Goal: Check status: Check status

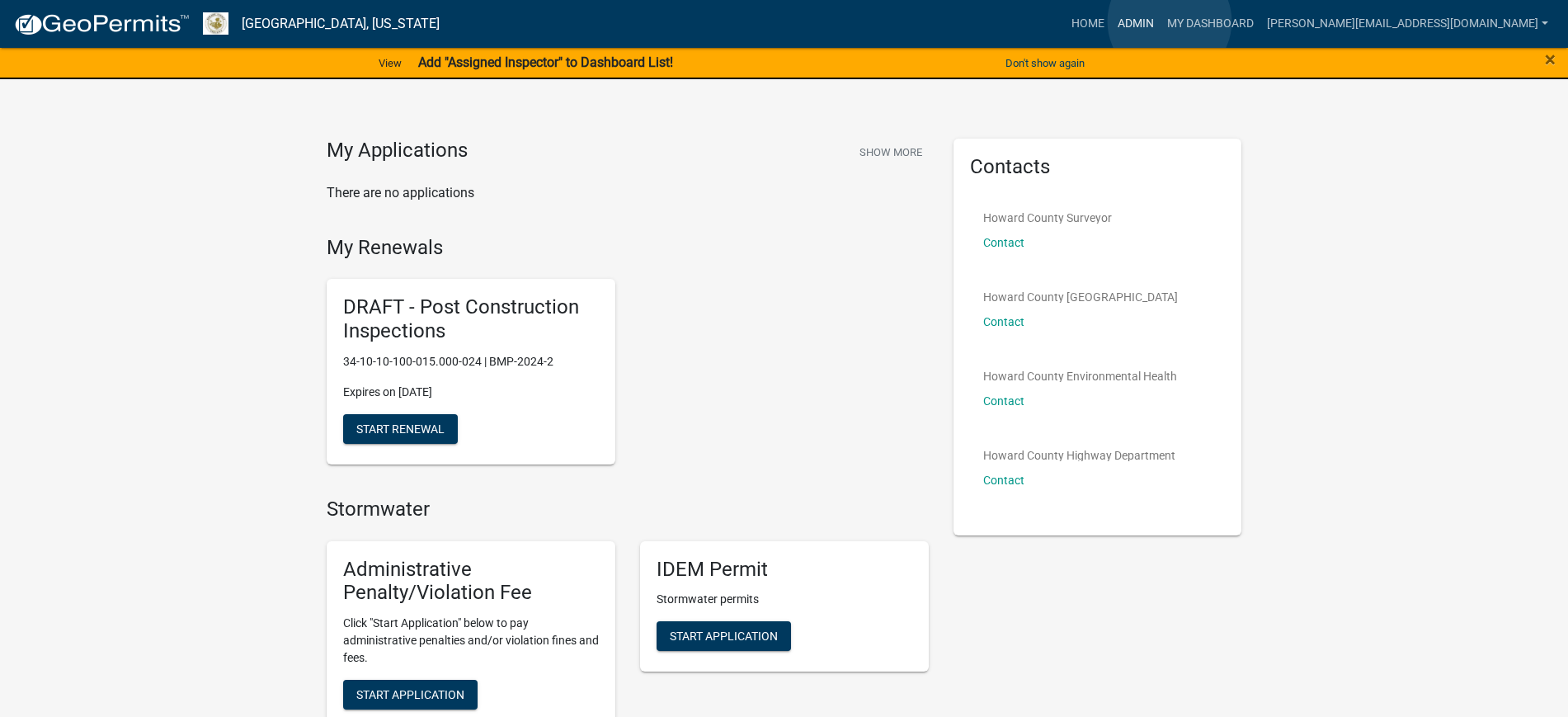
drag, startPoint x: 1170, startPoint y: 22, endPoint x: 1163, endPoint y: 41, distance: 20.2
click at [1161, 23] on link "Admin" at bounding box center [1135, 23] width 50 height 32
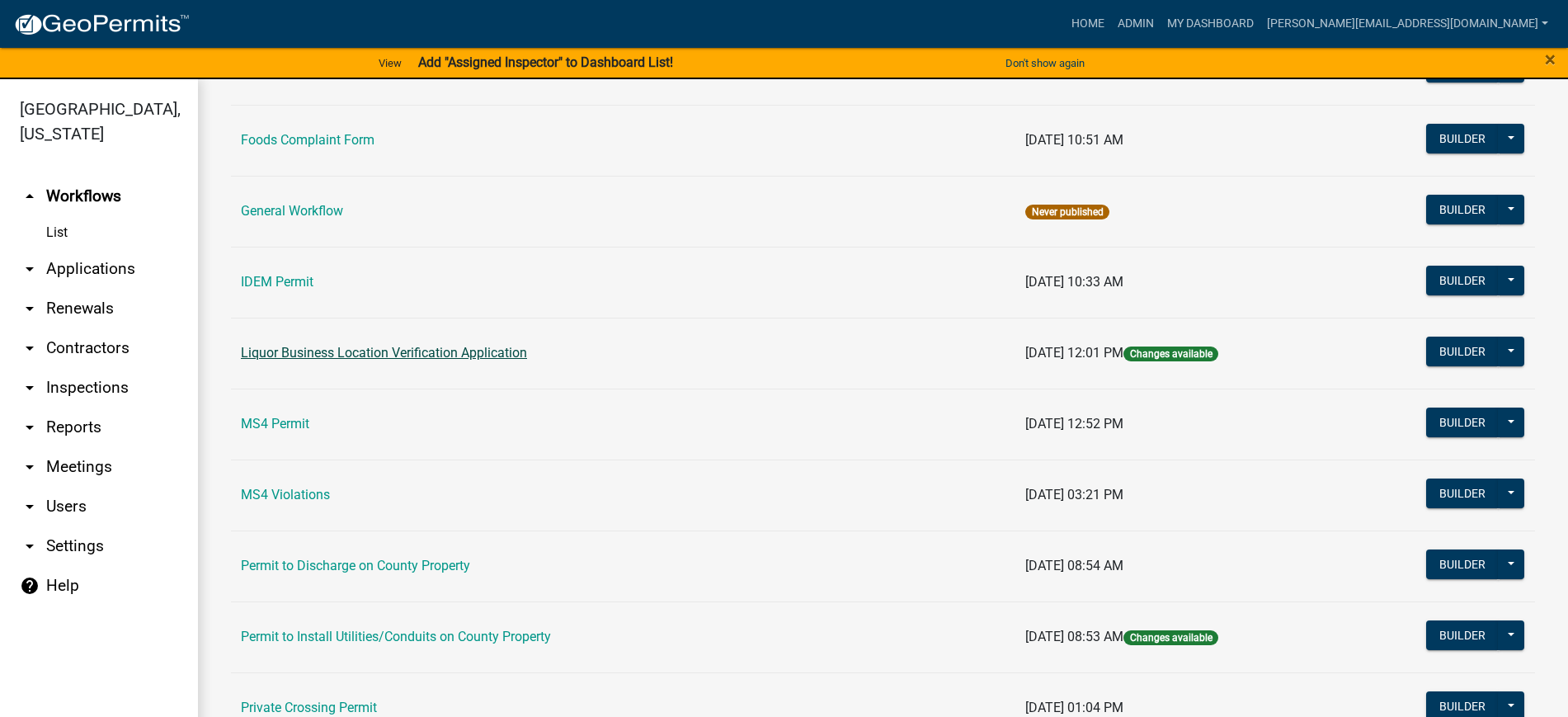
scroll to position [1237, 0]
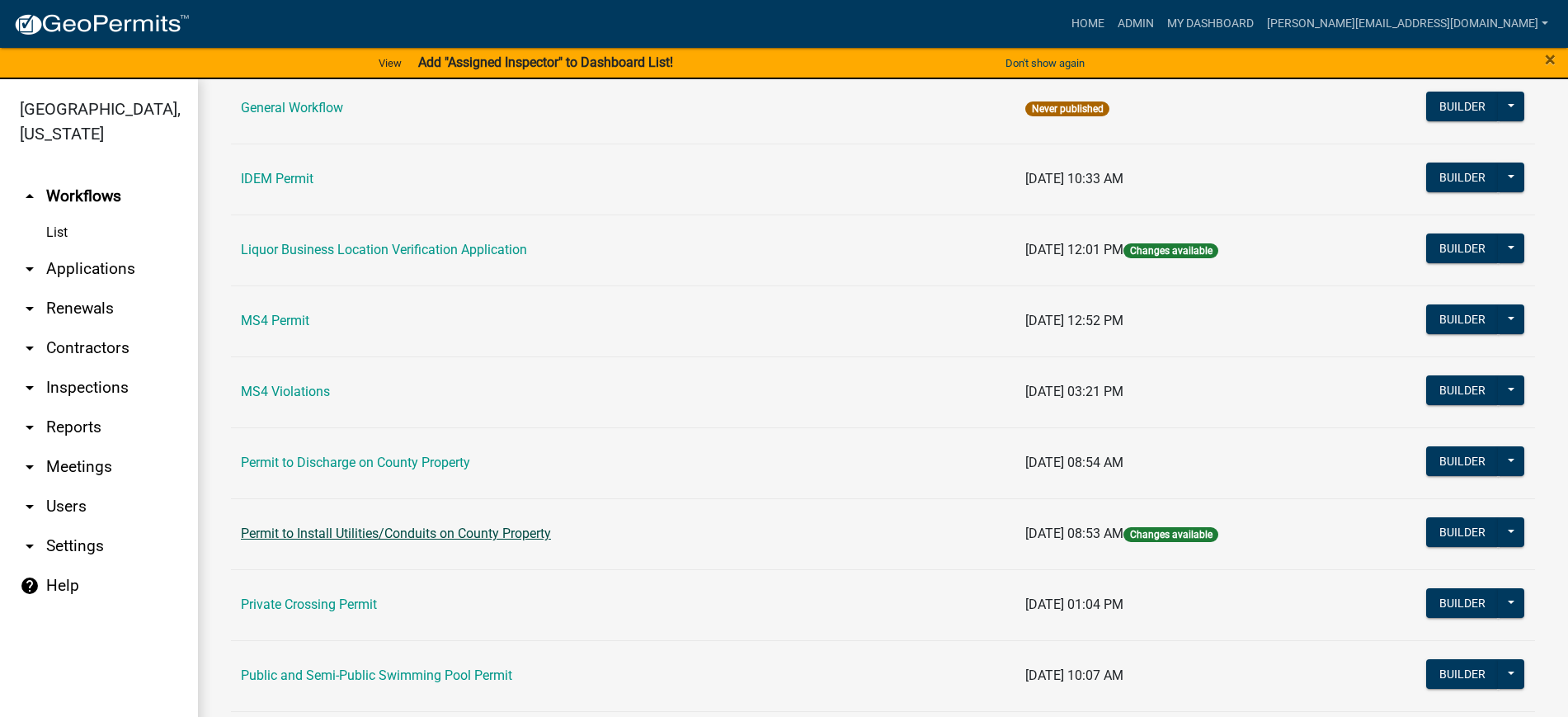
click at [312, 539] on link "Permit to Install Utilities/Conduits on County Property" at bounding box center [396, 532] width 310 height 15
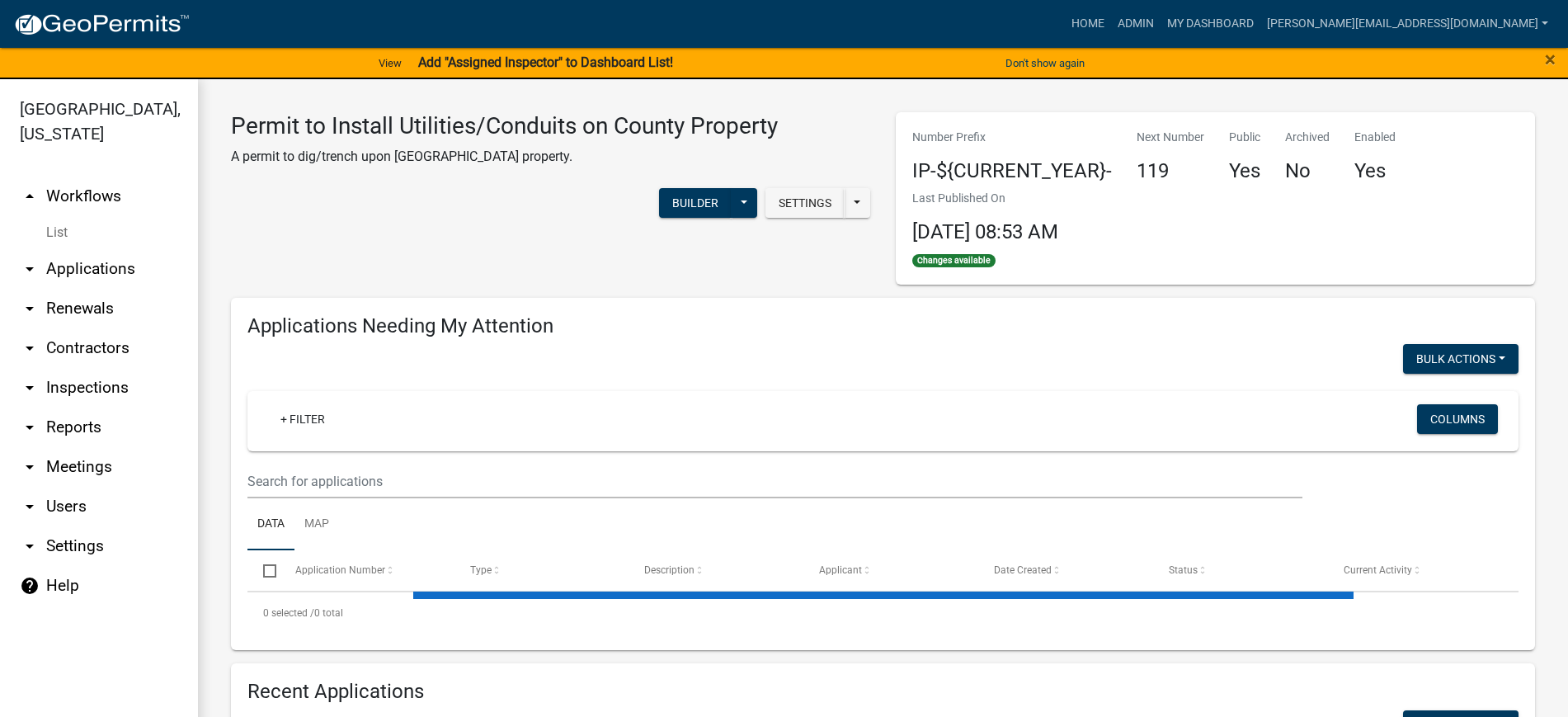
select select "2: 50"
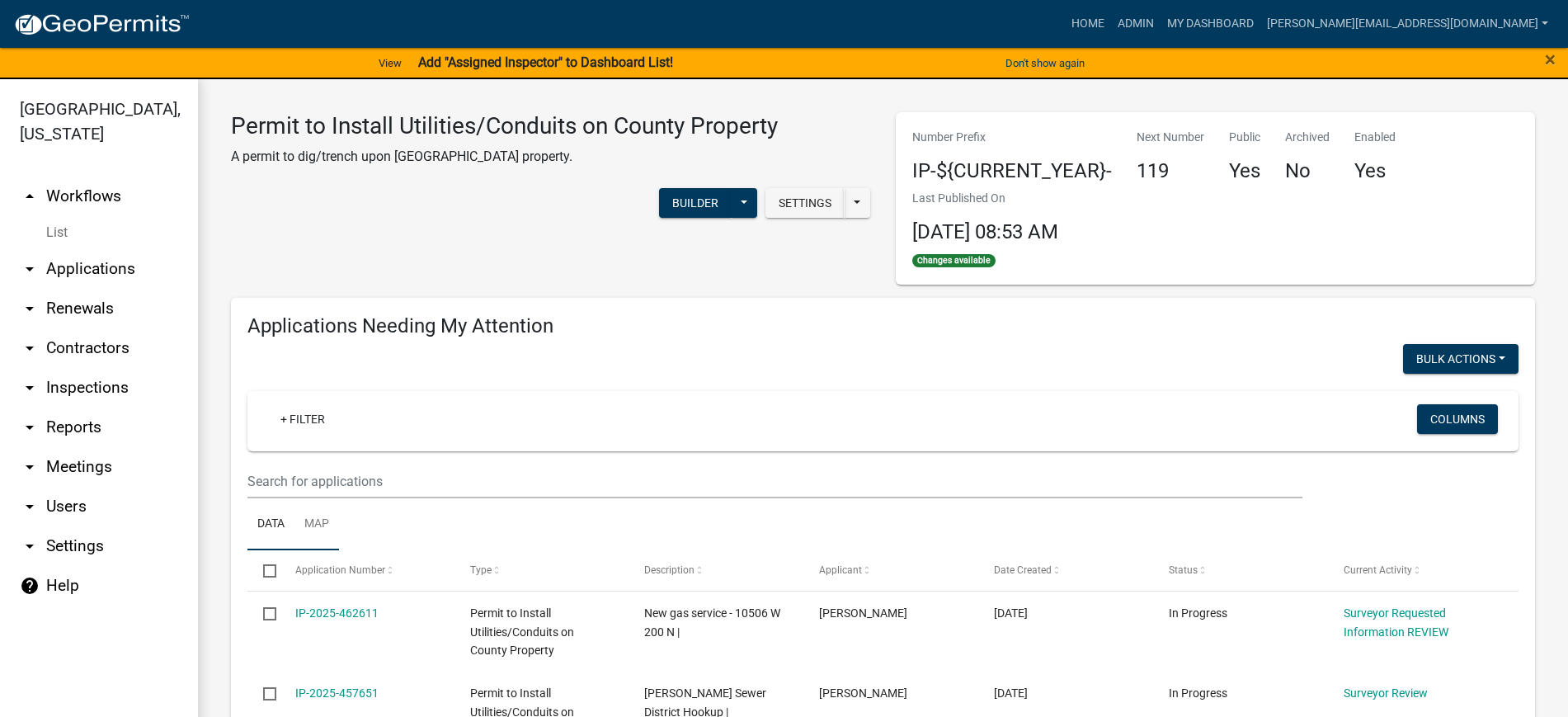
click at [329, 520] on link "Map" at bounding box center [316, 524] width 44 height 53
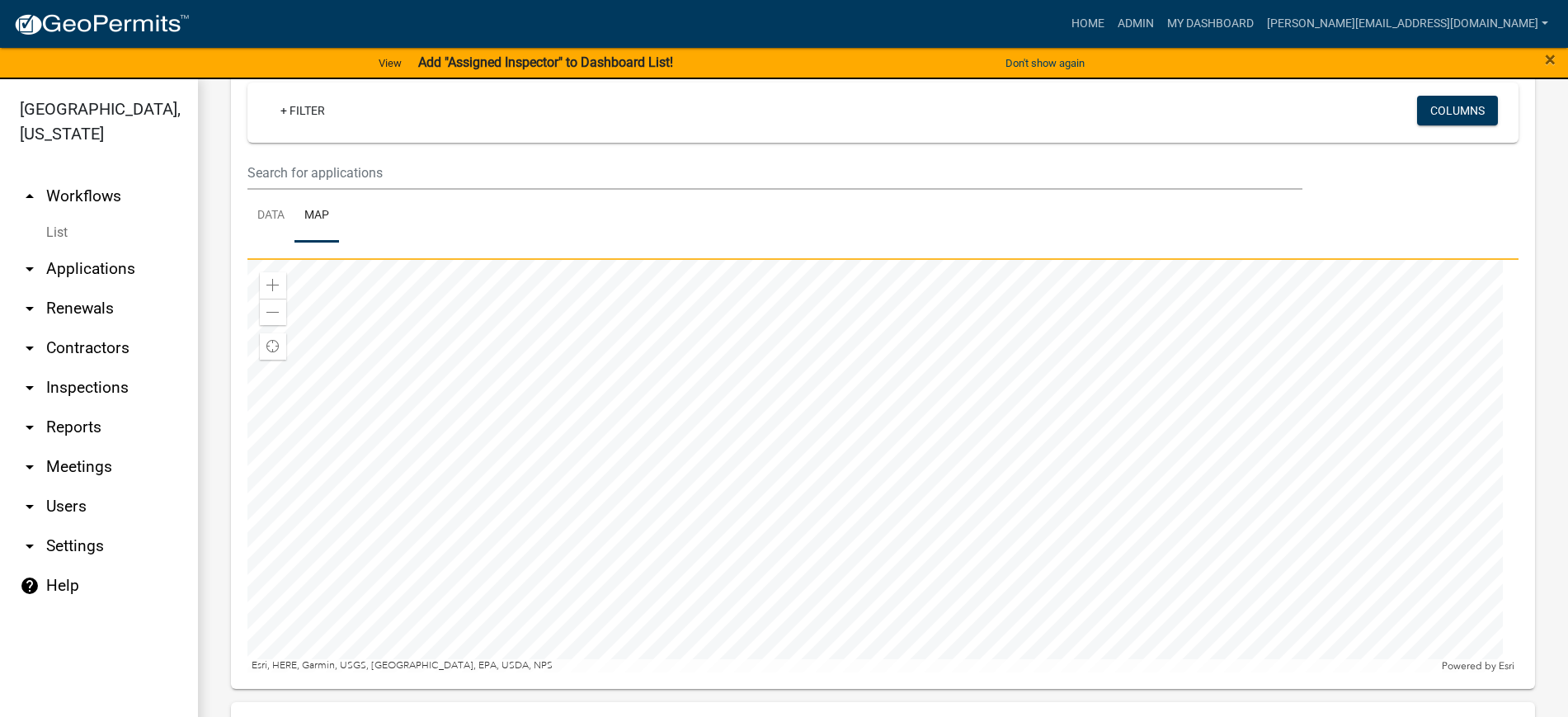
scroll to position [413, 0]
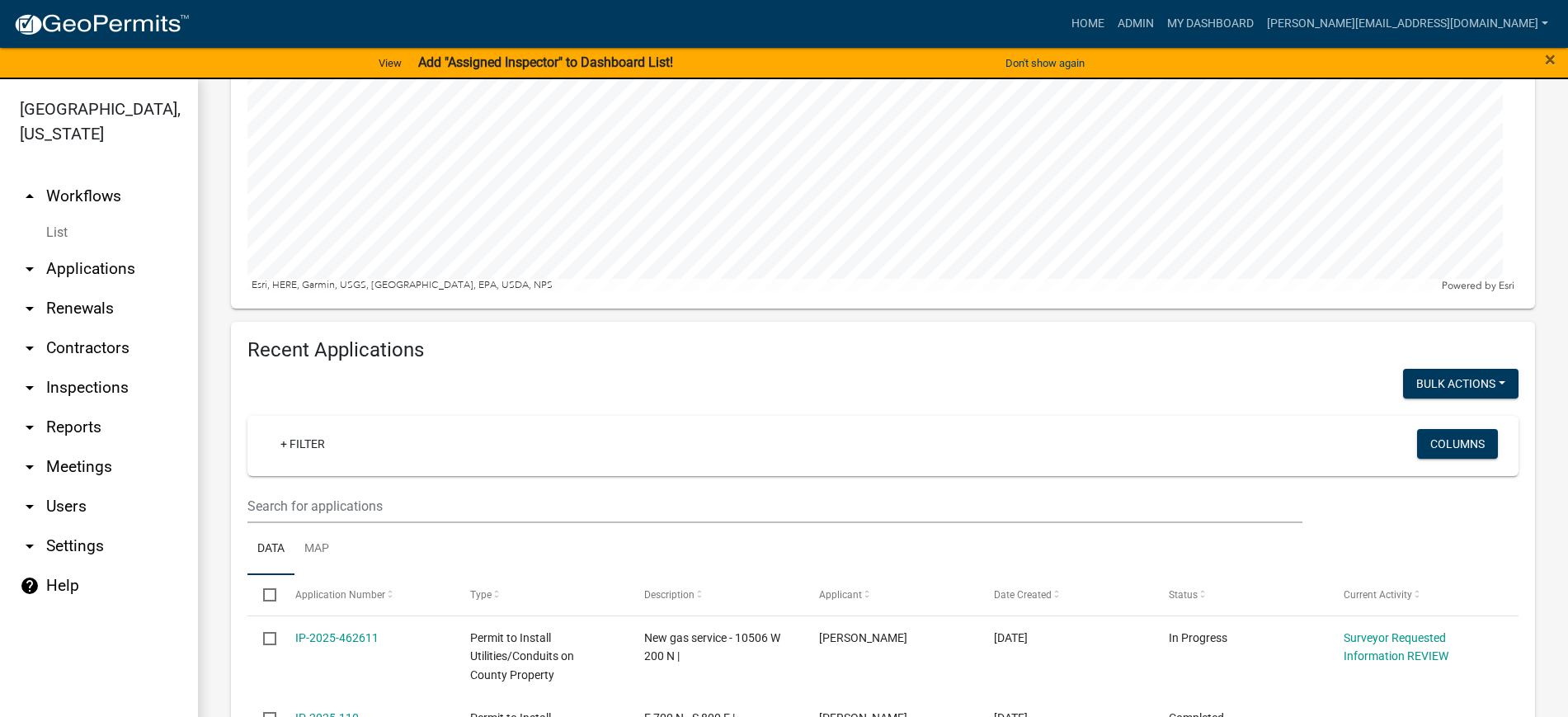
scroll to position [722, 0]
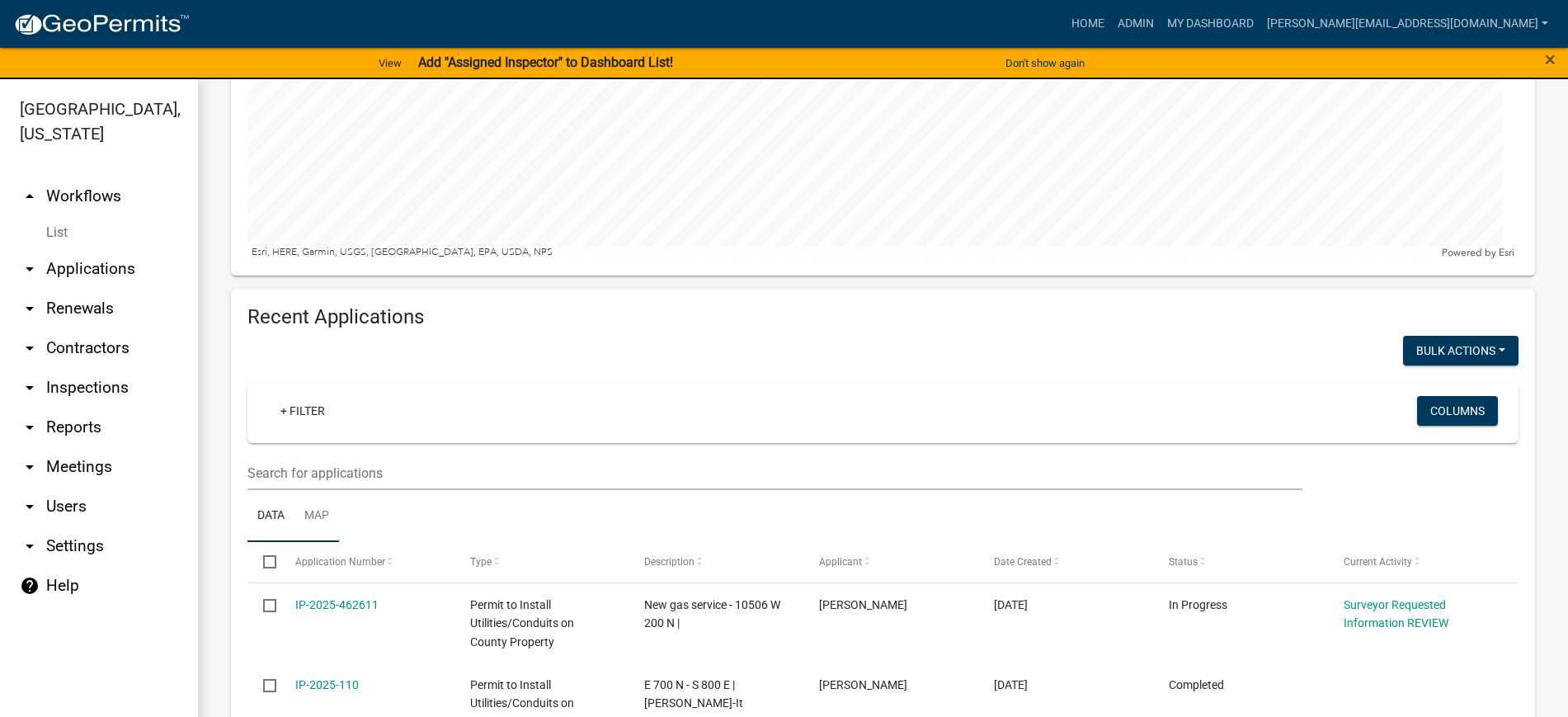
click at [314, 513] on link "Map" at bounding box center [316, 516] width 44 height 53
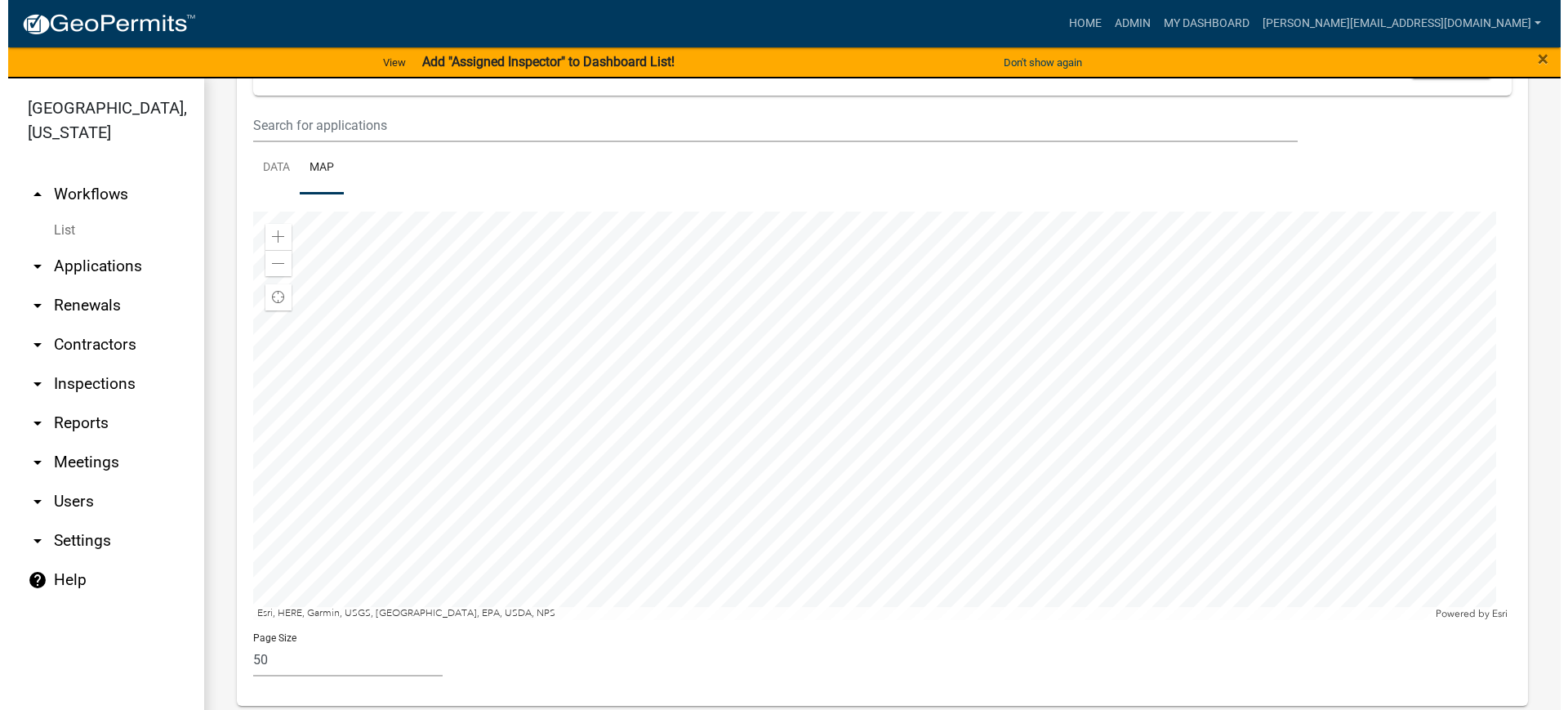
scroll to position [1067, 0]
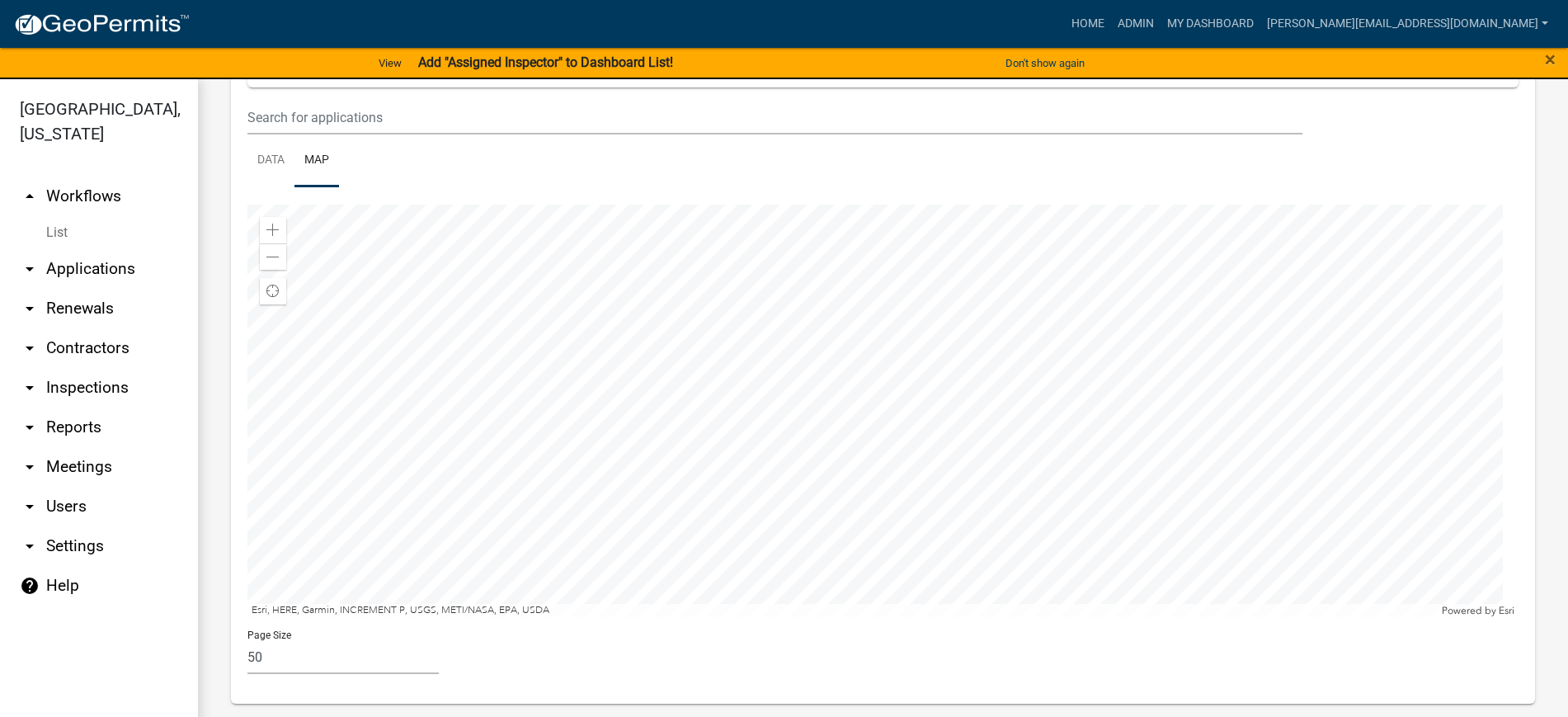
click at [1126, 436] on div at bounding box center [883, 411] width 1272 height 413
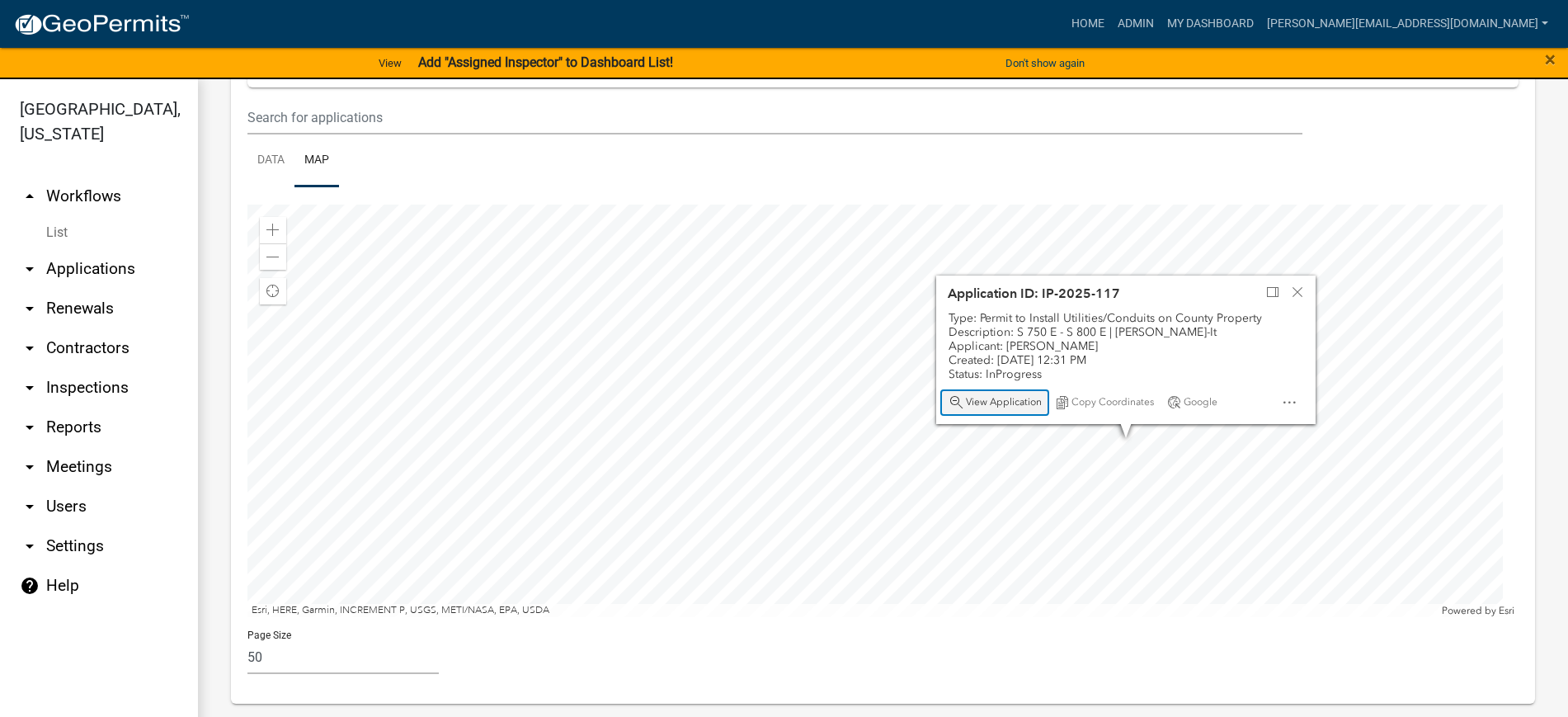
click at [1021, 403] on span "View Application" at bounding box center [1004, 402] width 76 height 14
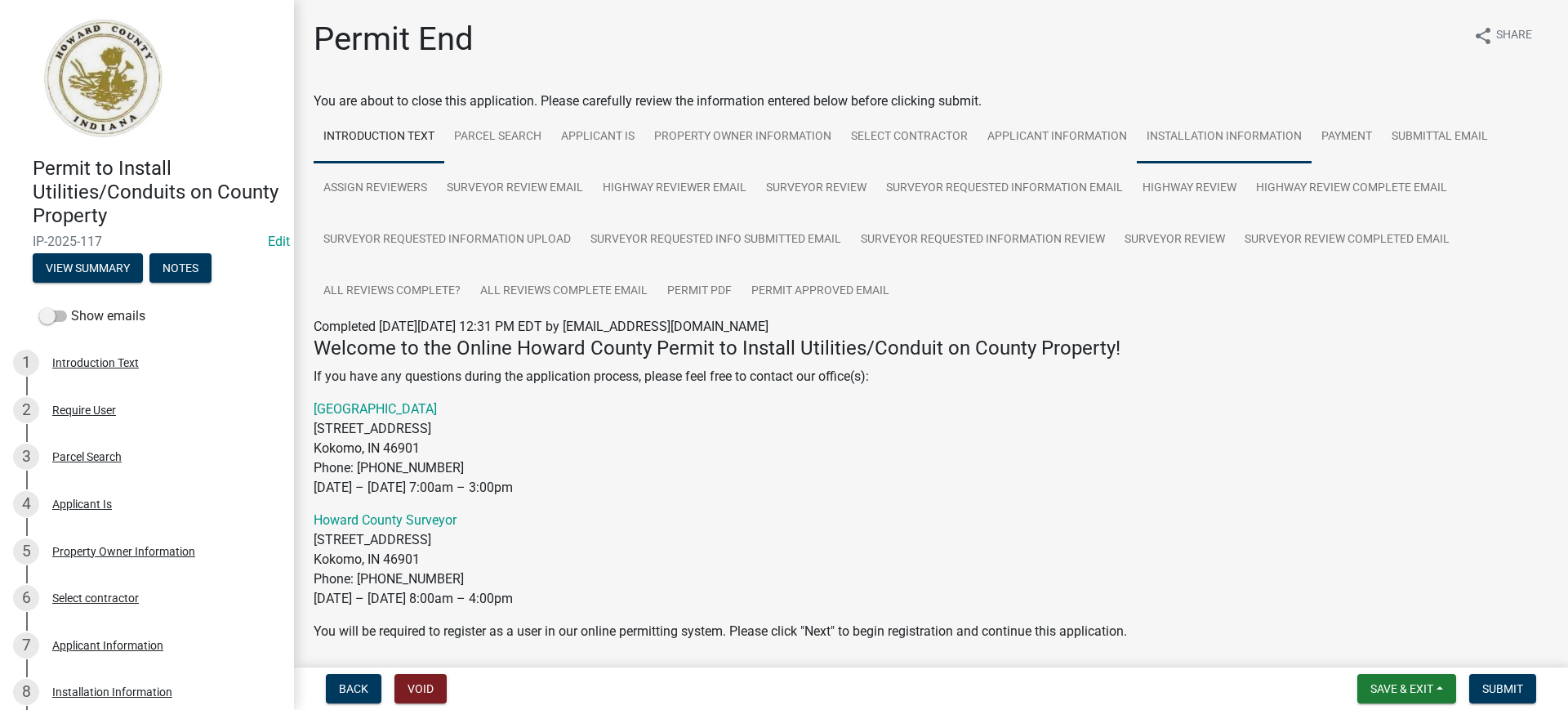
click at [1235, 137] on link "Installation Information" at bounding box center [1224, 137] width 175 height 53
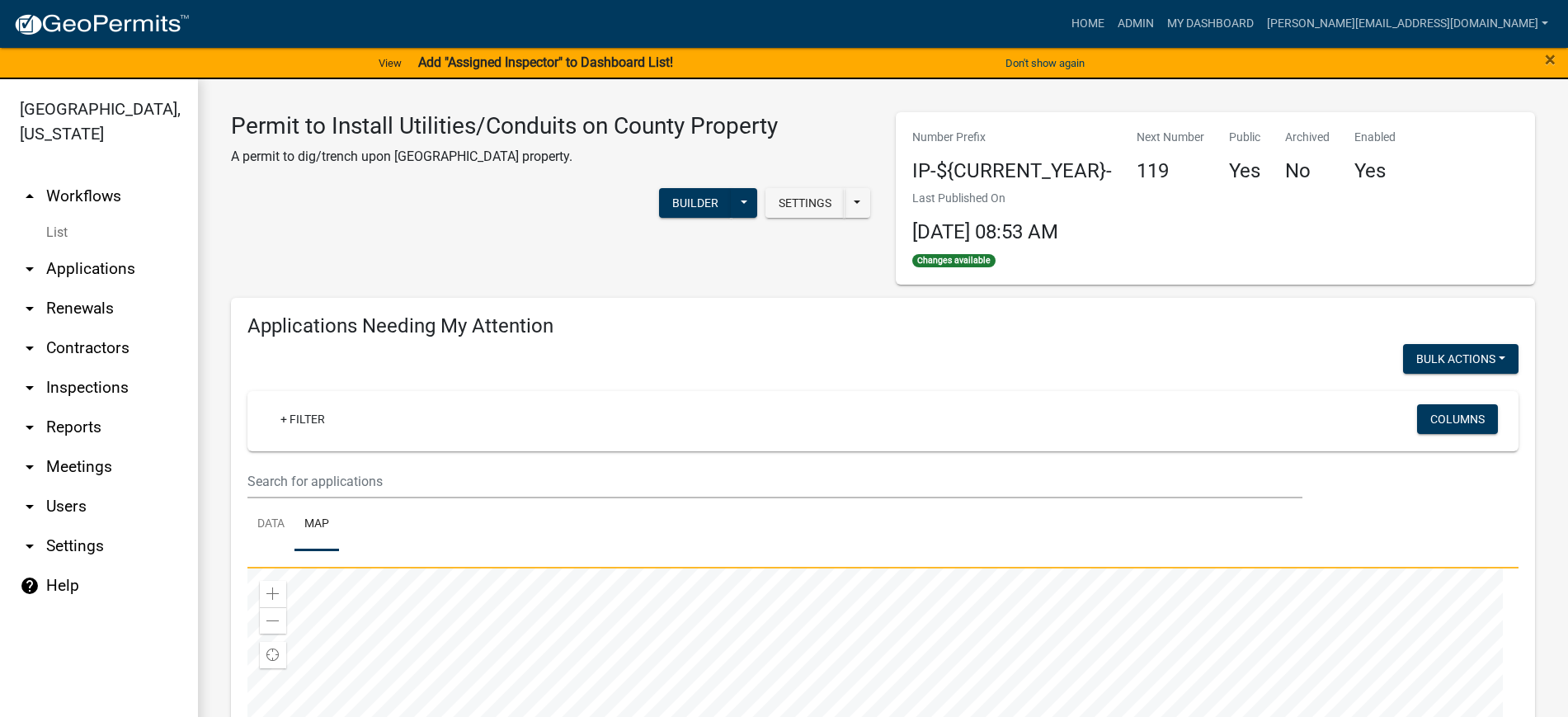
select select "2: 50"
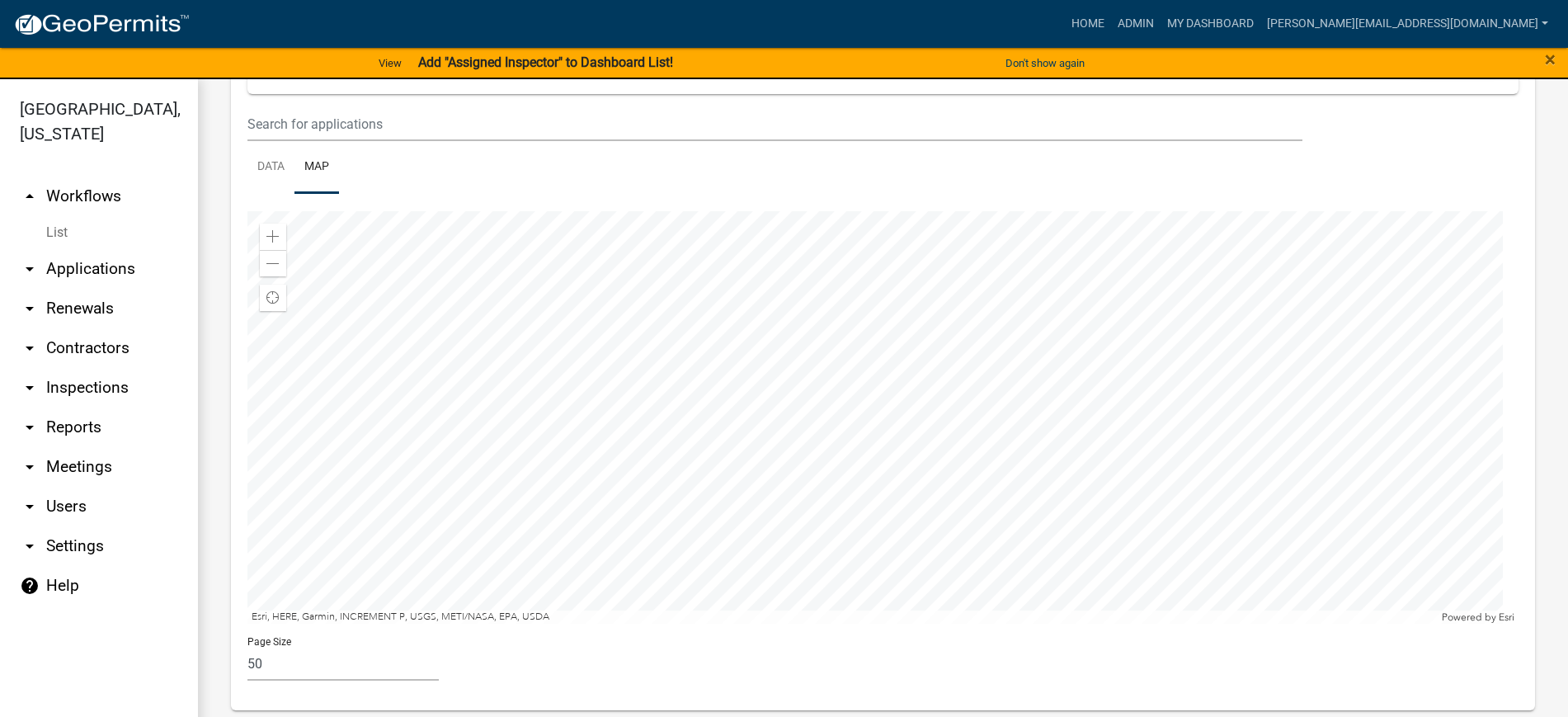
scroll to position [1077, 0]
click at [272, 158] on link "Data" at bounding box center [271, 160] width 47 height 53
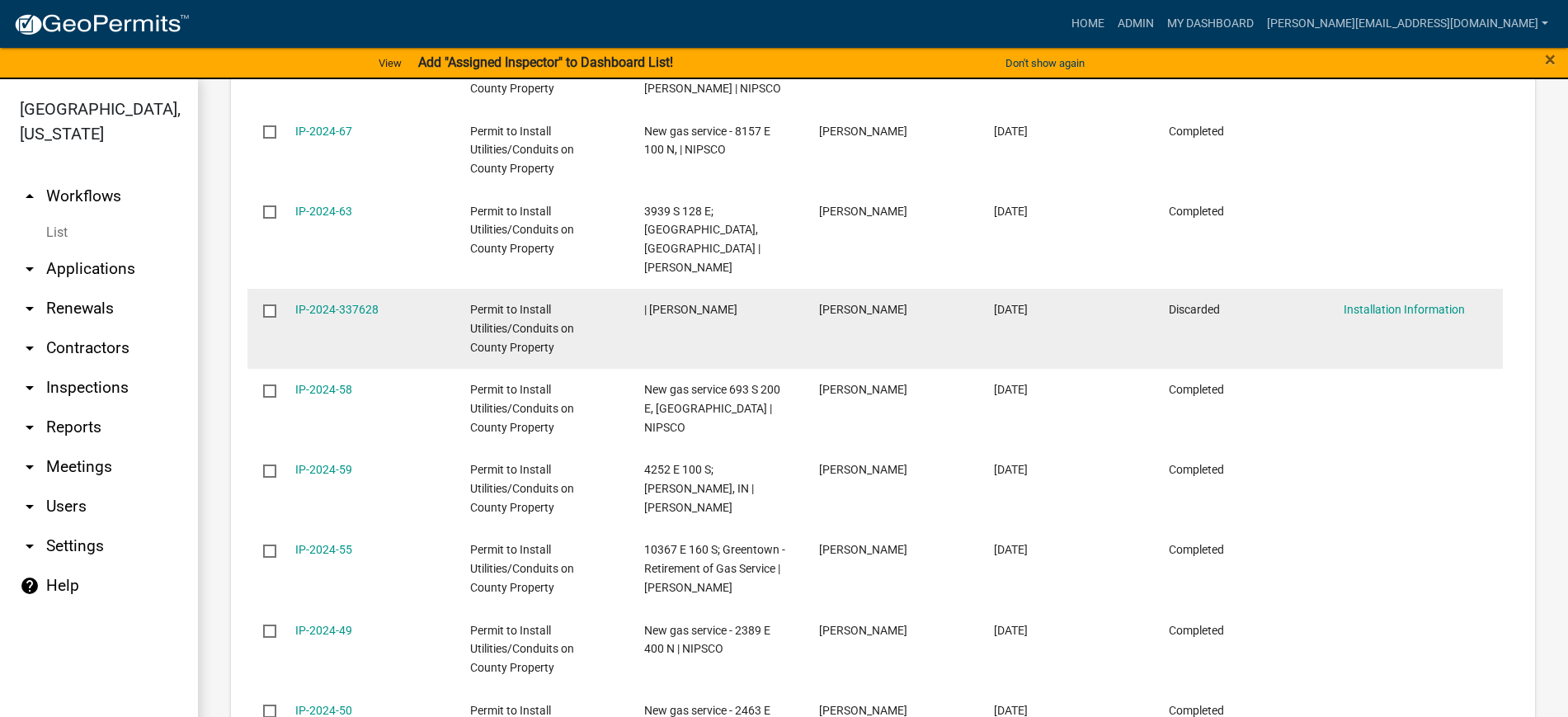
scroll to position [1901, 0]
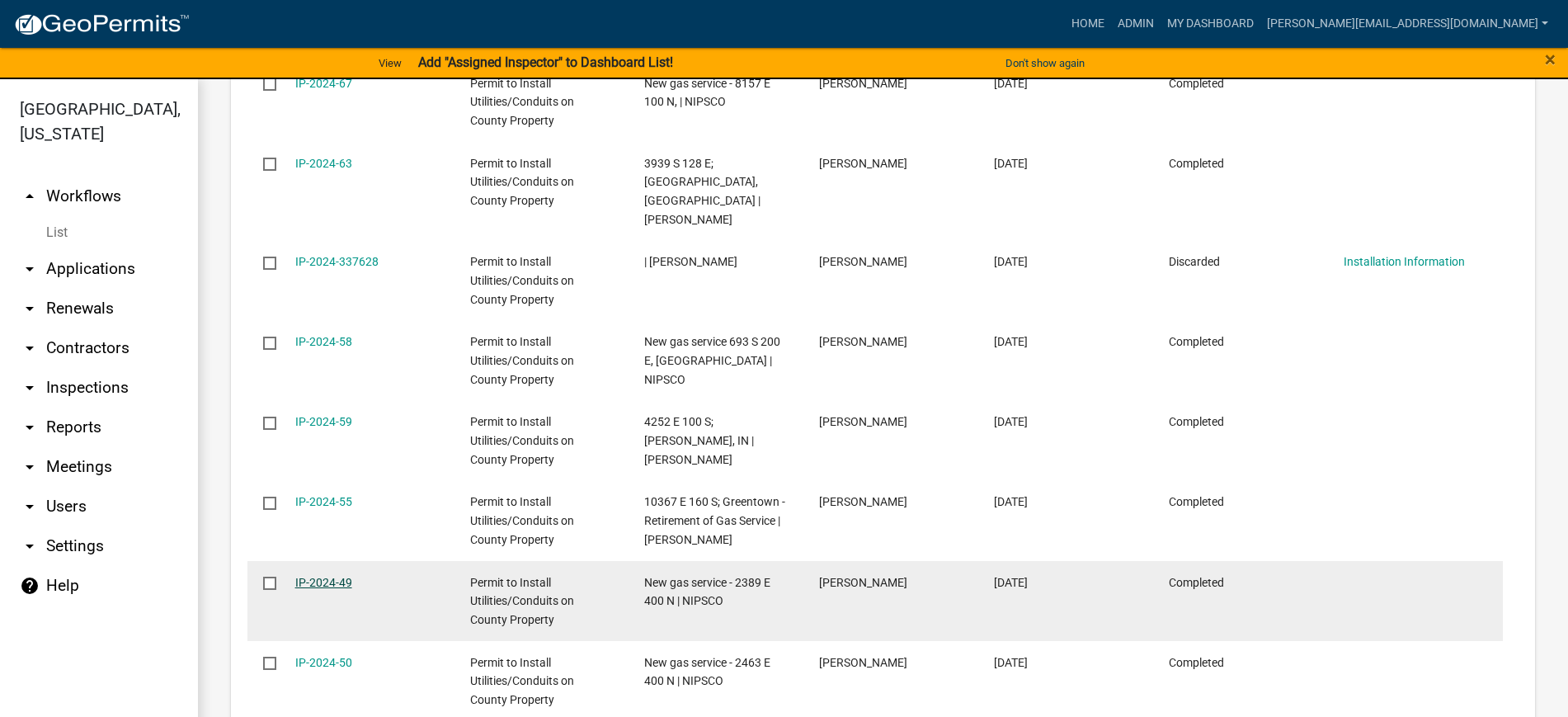
type input "nip"
click at [321, 576] on link "IP-2024-49" at bounding box center [324, 582] width 57 height 14
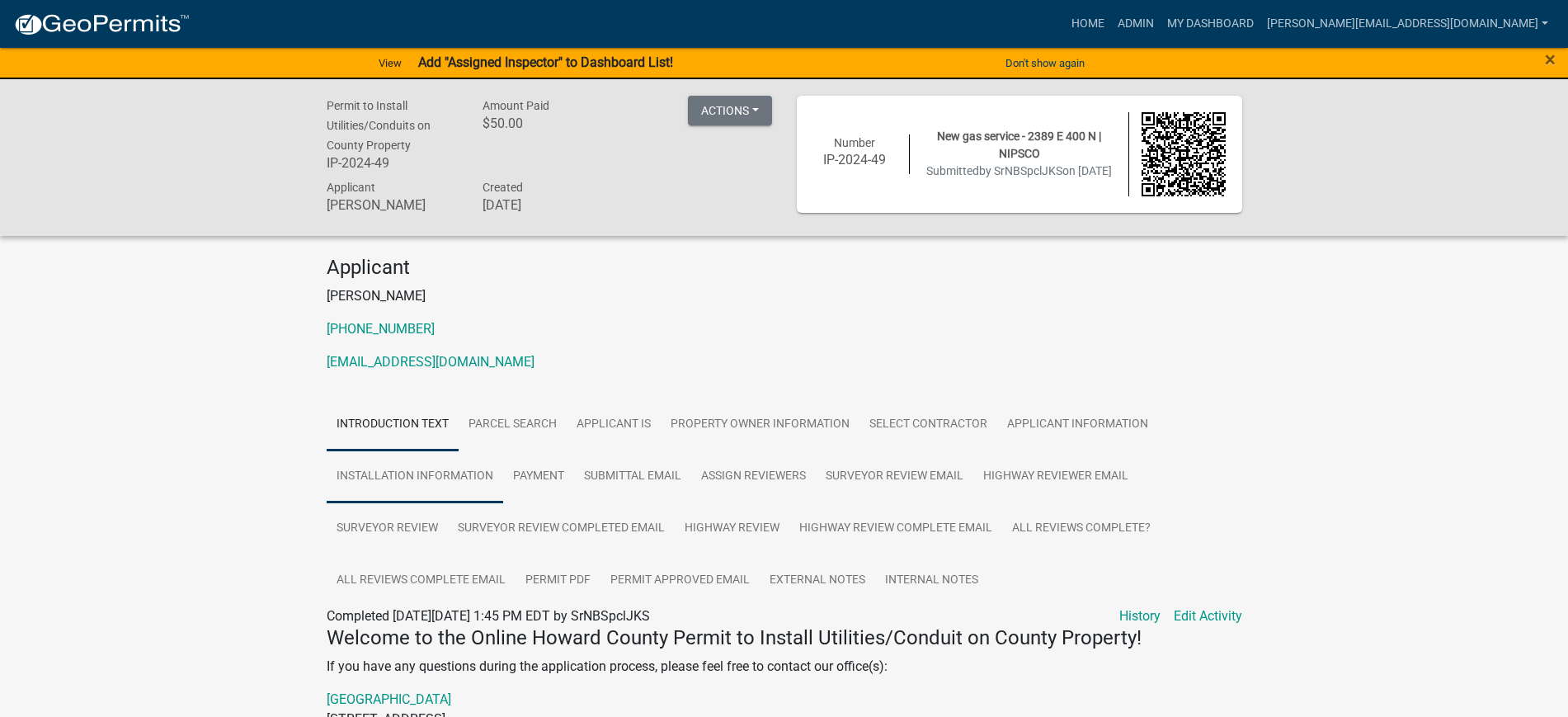
click at [400, 473] on link "Installation Information" at bounding box center [415, 476] width 177 height 53
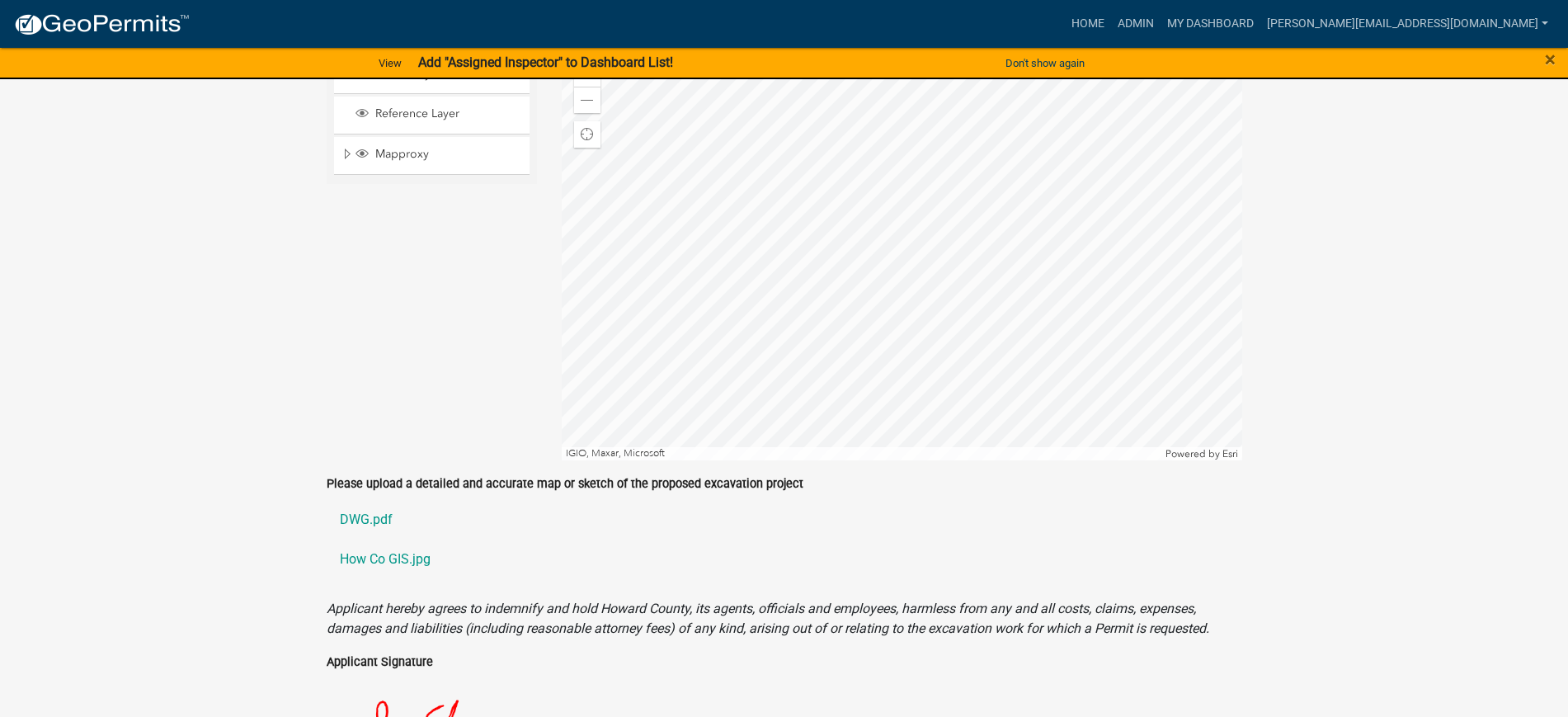
scroll to position [1547, 0]
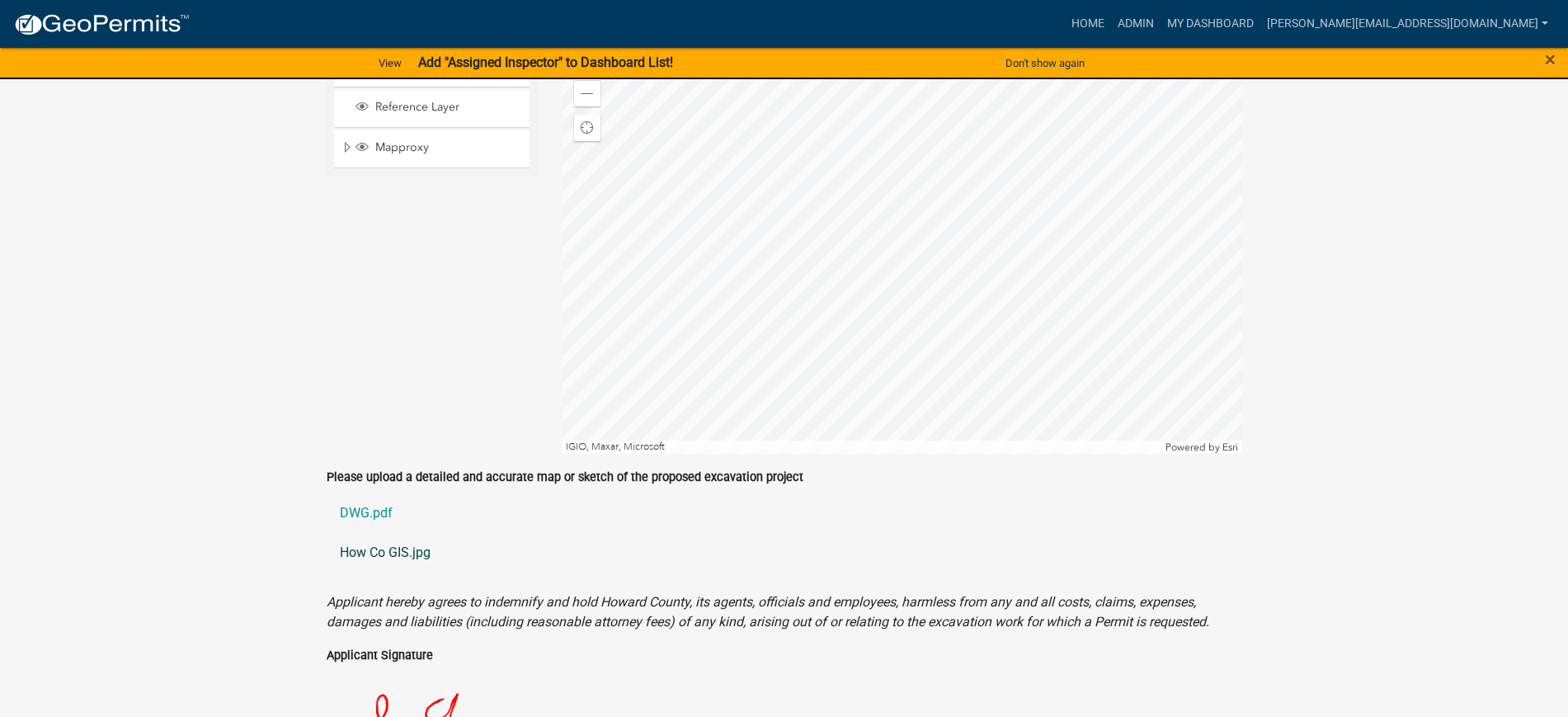
click at [374, 551] on link "How Co GIS.jpg" at bounding box center [785, 552] width 916 height 40
click at [365, 509] on link "DWG.pdf" at bounding box center [785, 513] width 916 height 40
click at [390, 552] on link "How Co GIS.jpg" at bounding box center [785, 552] width 916 height 40
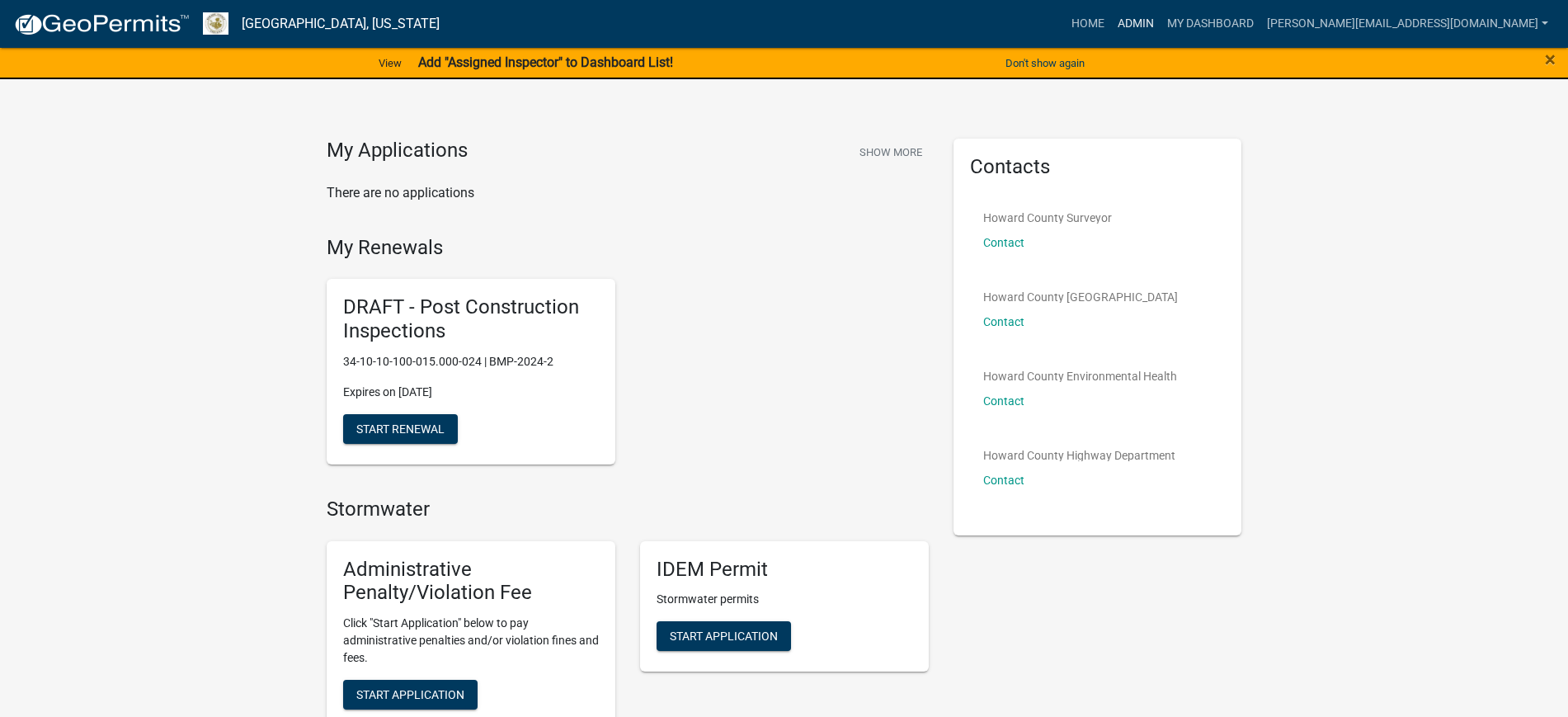
click at [1161, 26] on link "Admin" at bounding box center [1135, 23] width 50 height 32
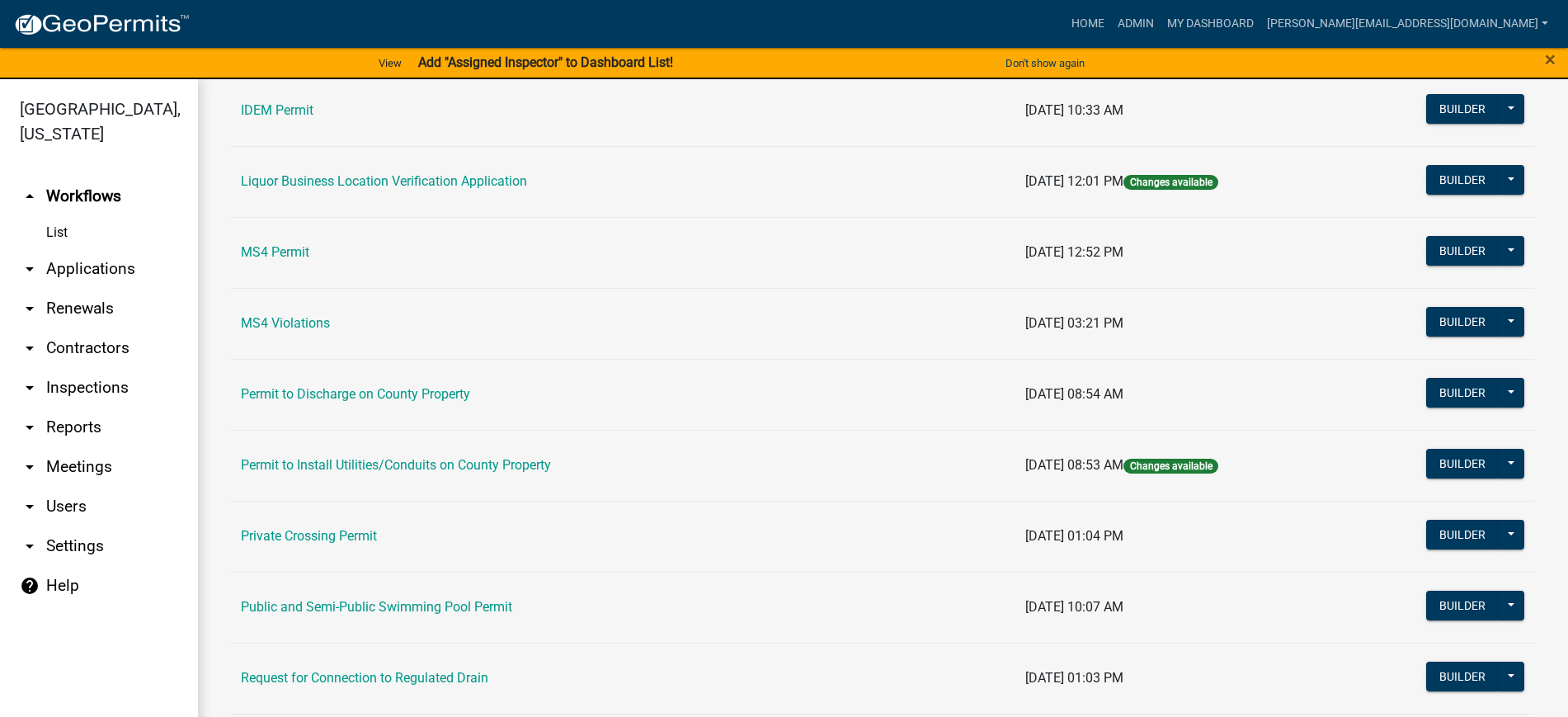
scroll to position [1340, 0]
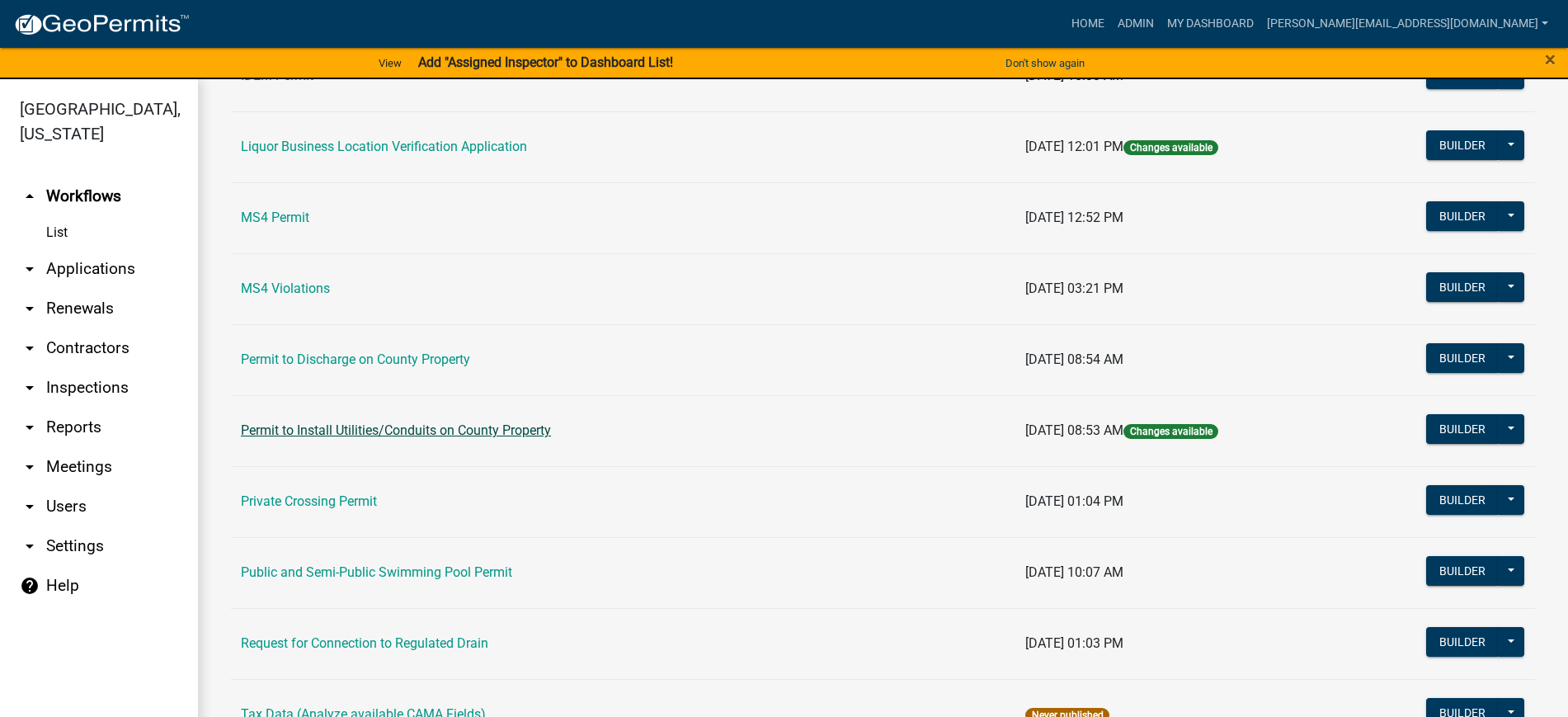
click at [326, 434] on link "Permit to Install Utilities/Conduits on County Property" at bounding box center [396, 430] width 310 height 15
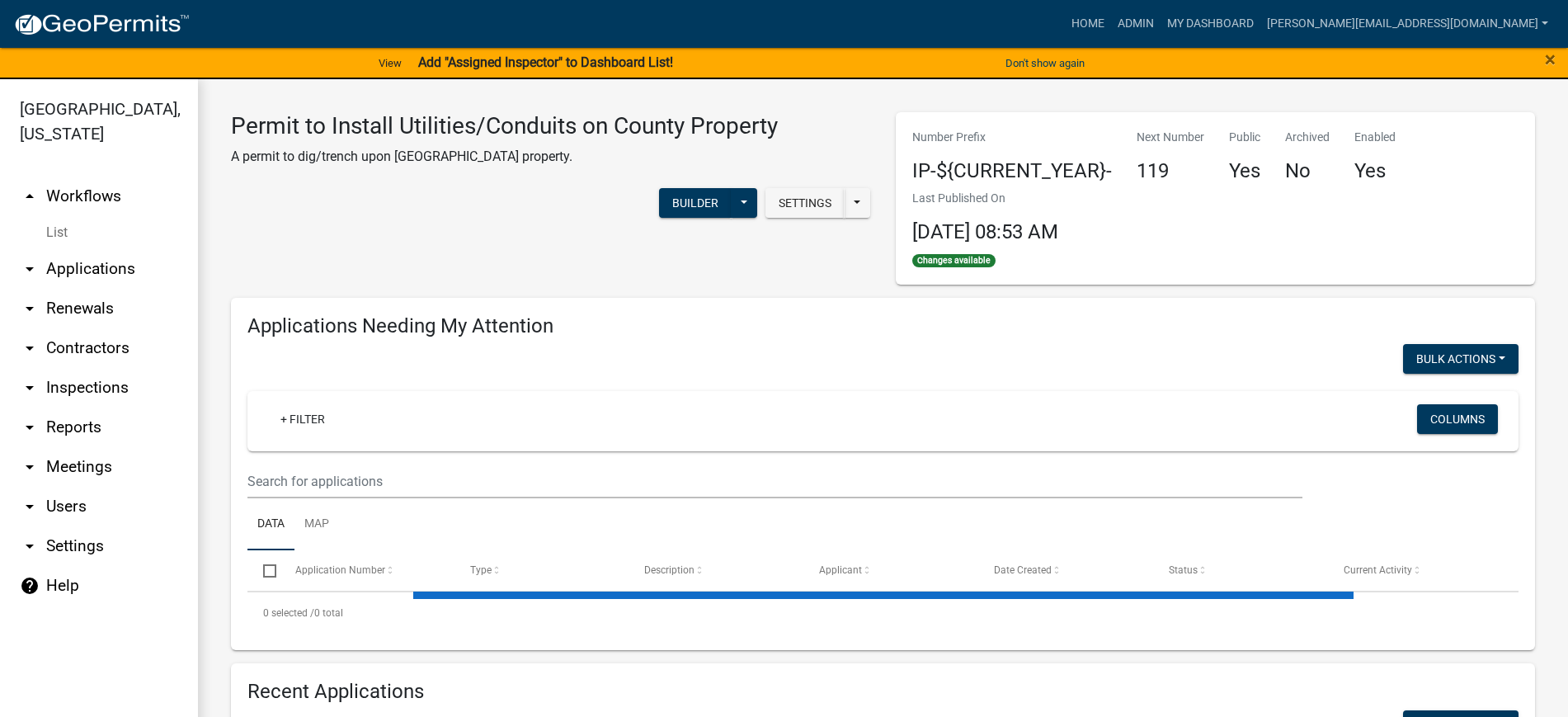
select select "2: 50"
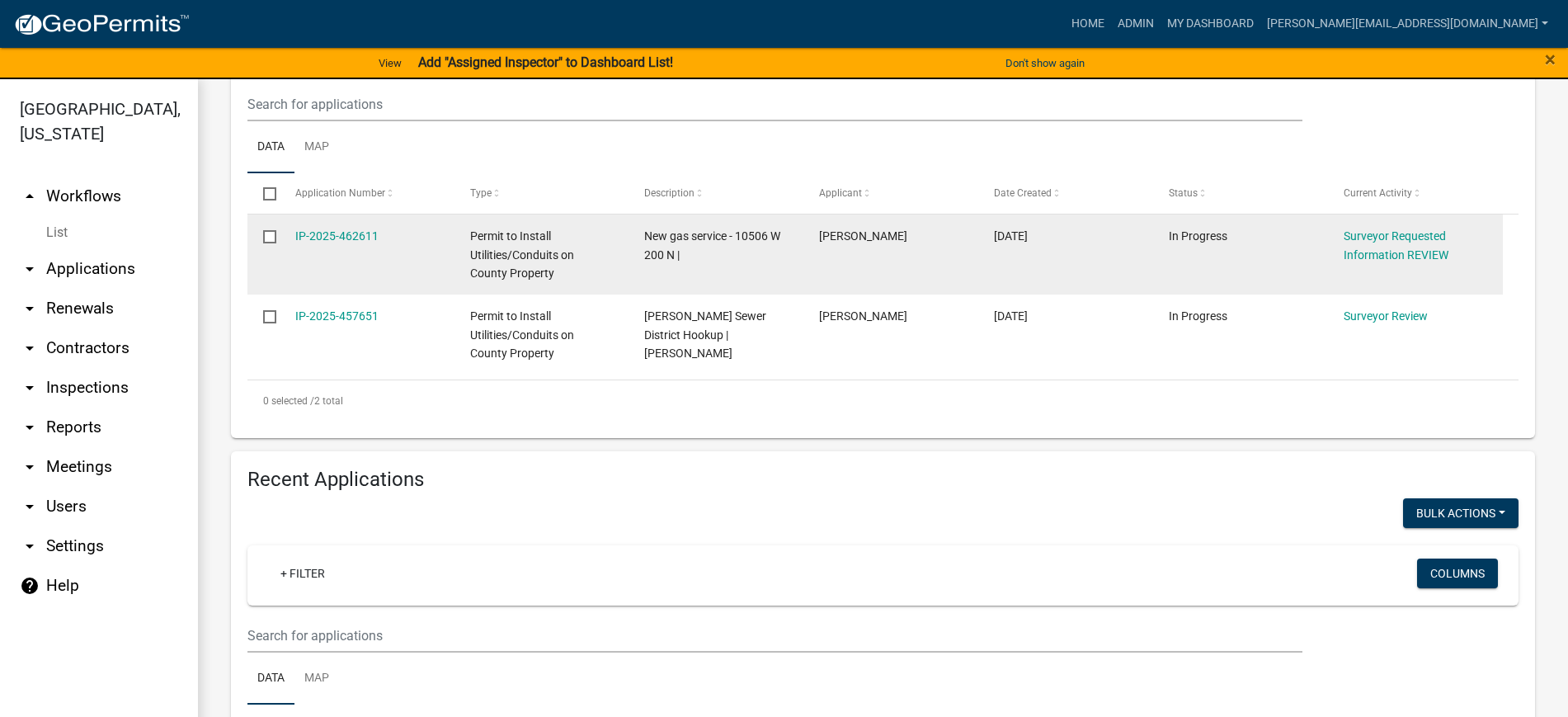
scroll to position [413, 0]
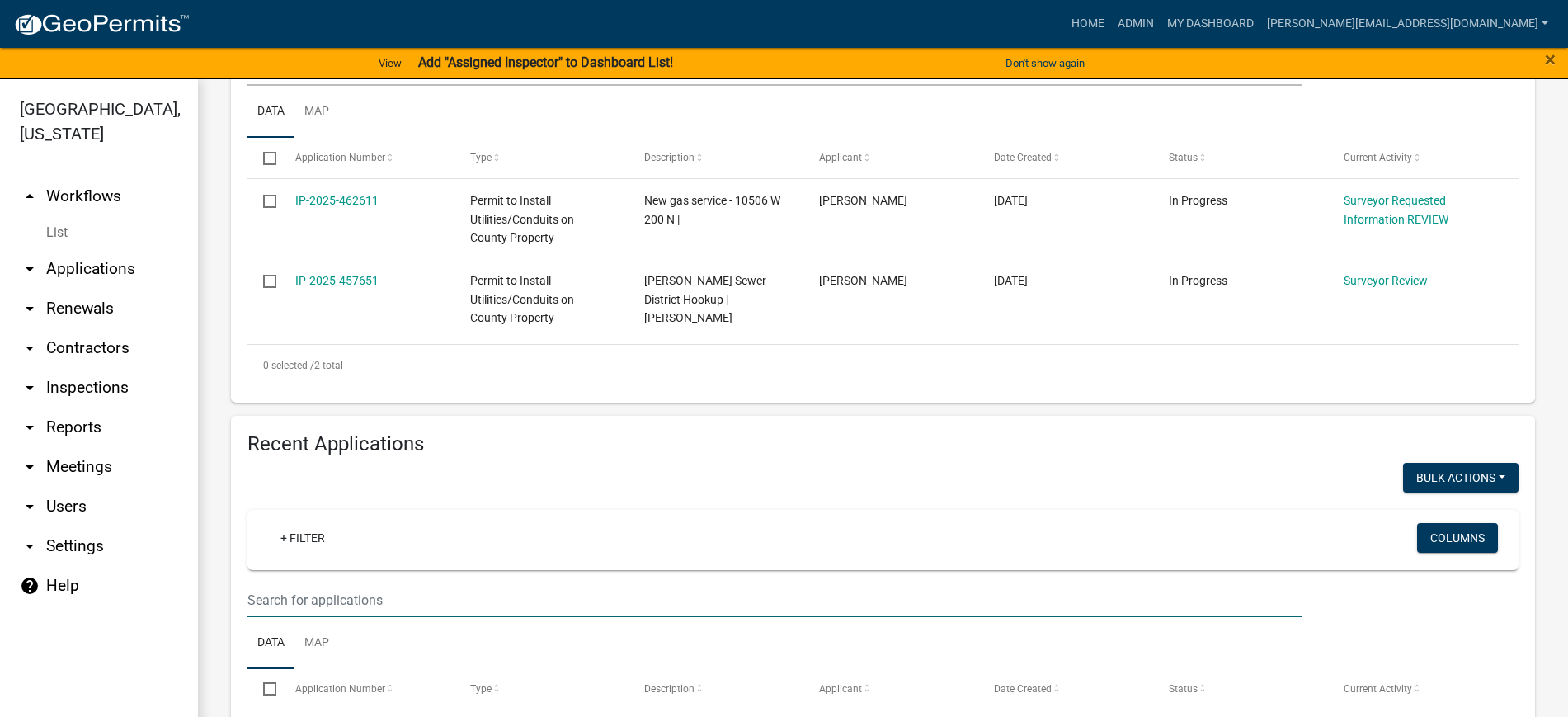
click at [369, 592] on input "text" at bounding box center [775, 600] width 1055 height 34
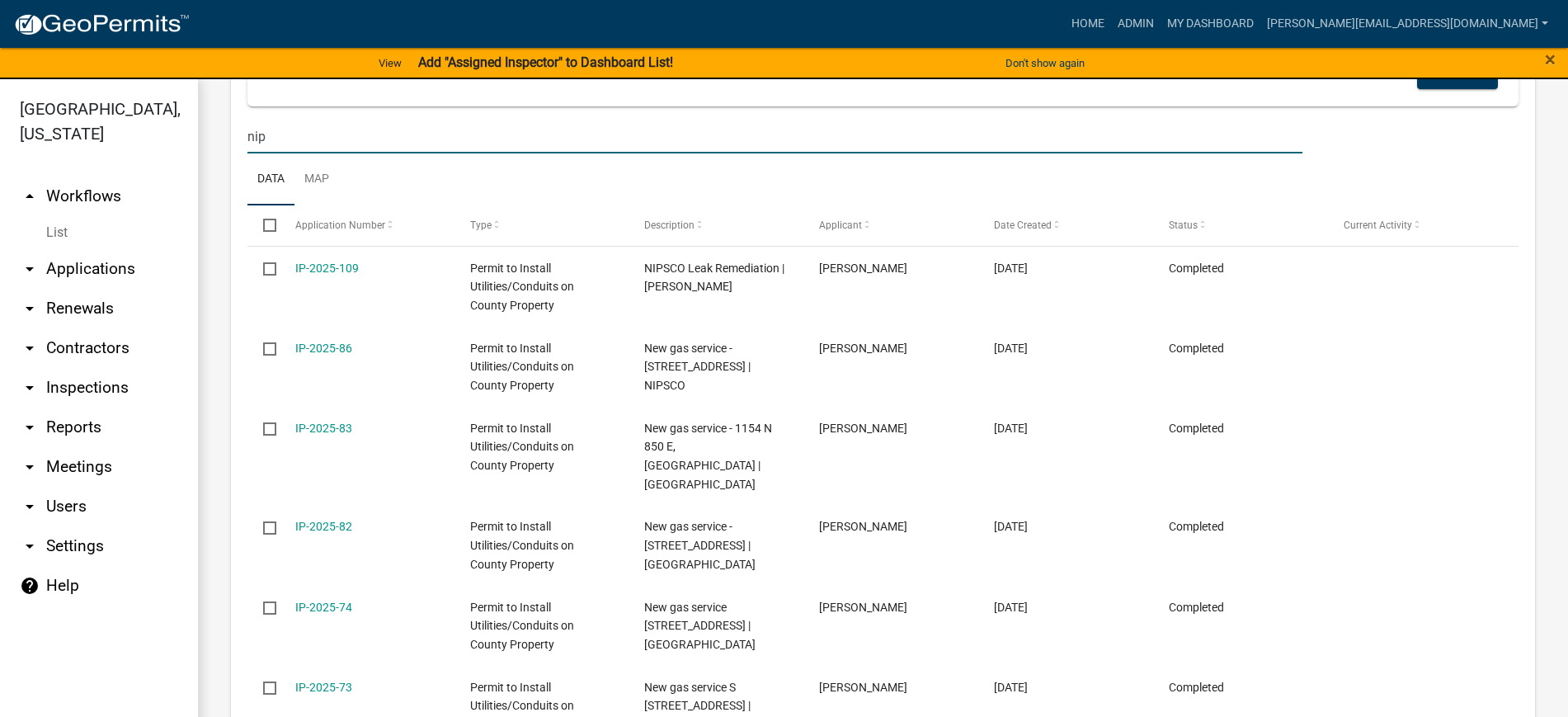
scroll to position [928, 0]
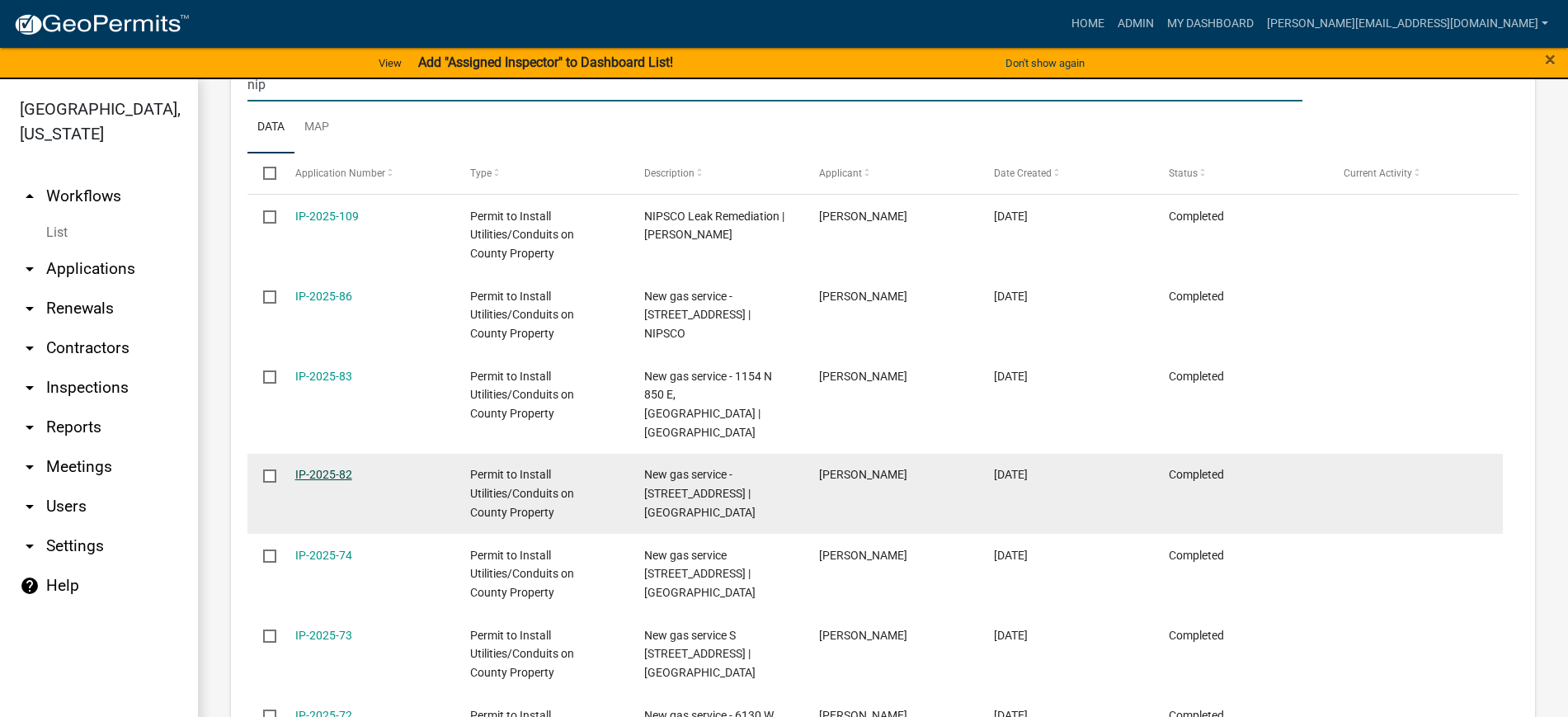
type input "nip"
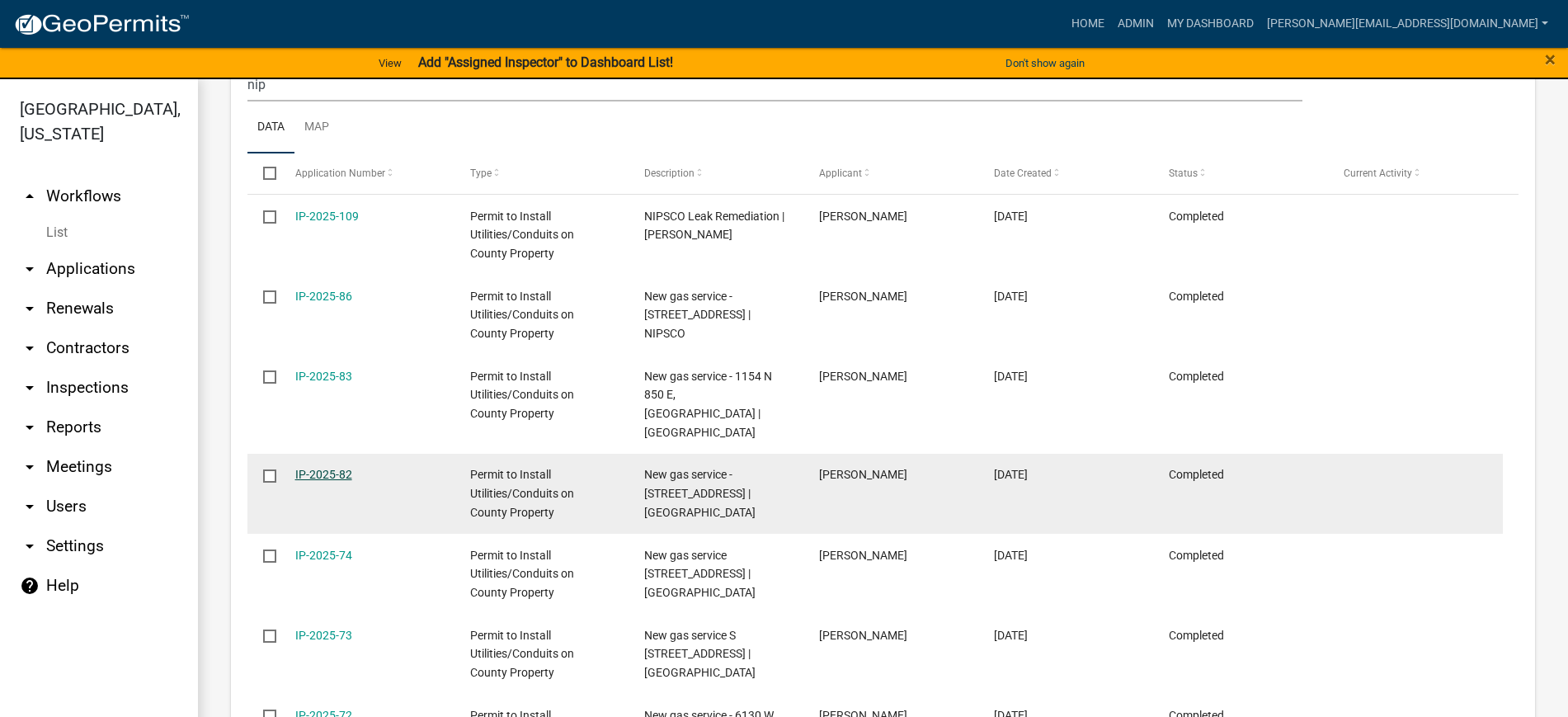
click at [322, 467] on link "IP-2025-82" at bounding box center [324, 474] width 57 height 14
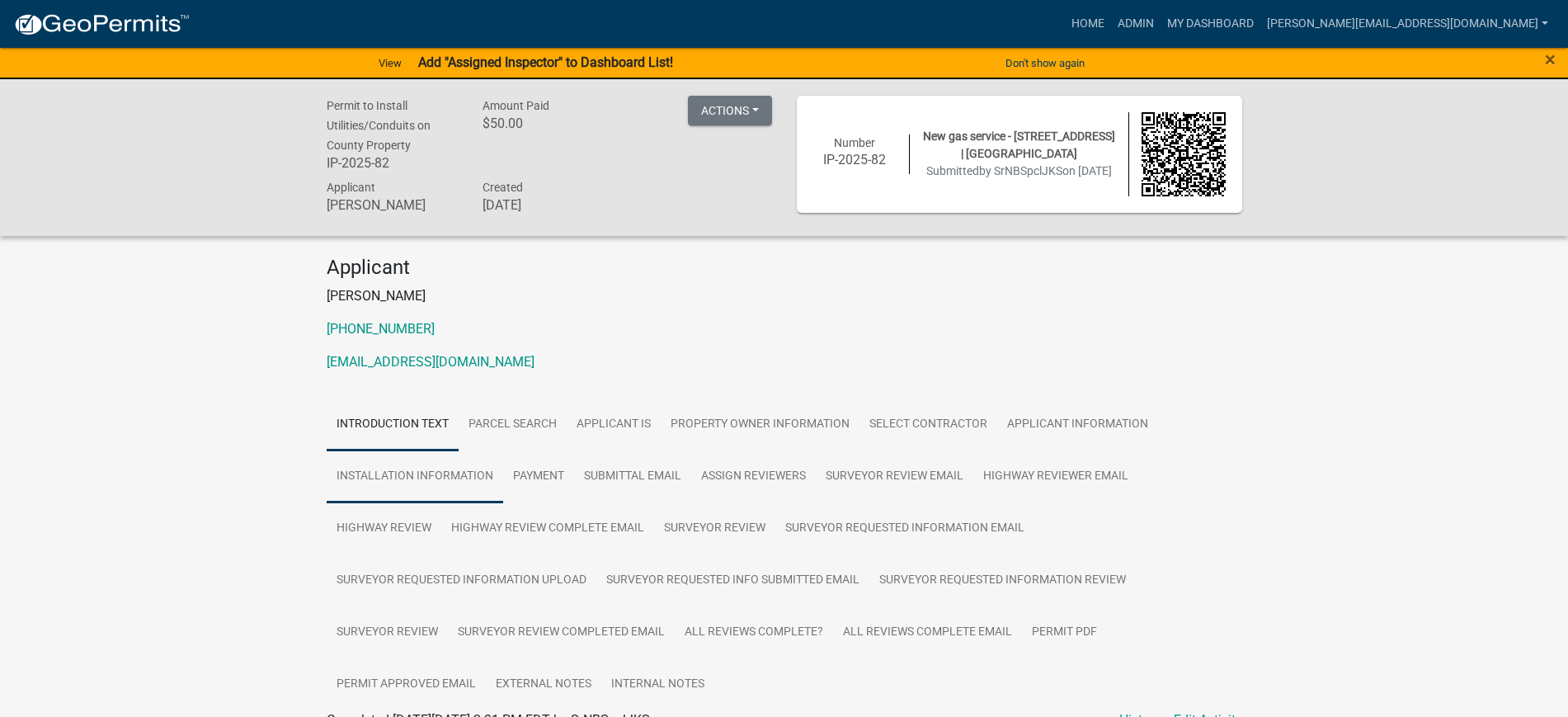
click at [444, 477] on link "Installation Information" at bounding box center [415, 476] width 177 height 53
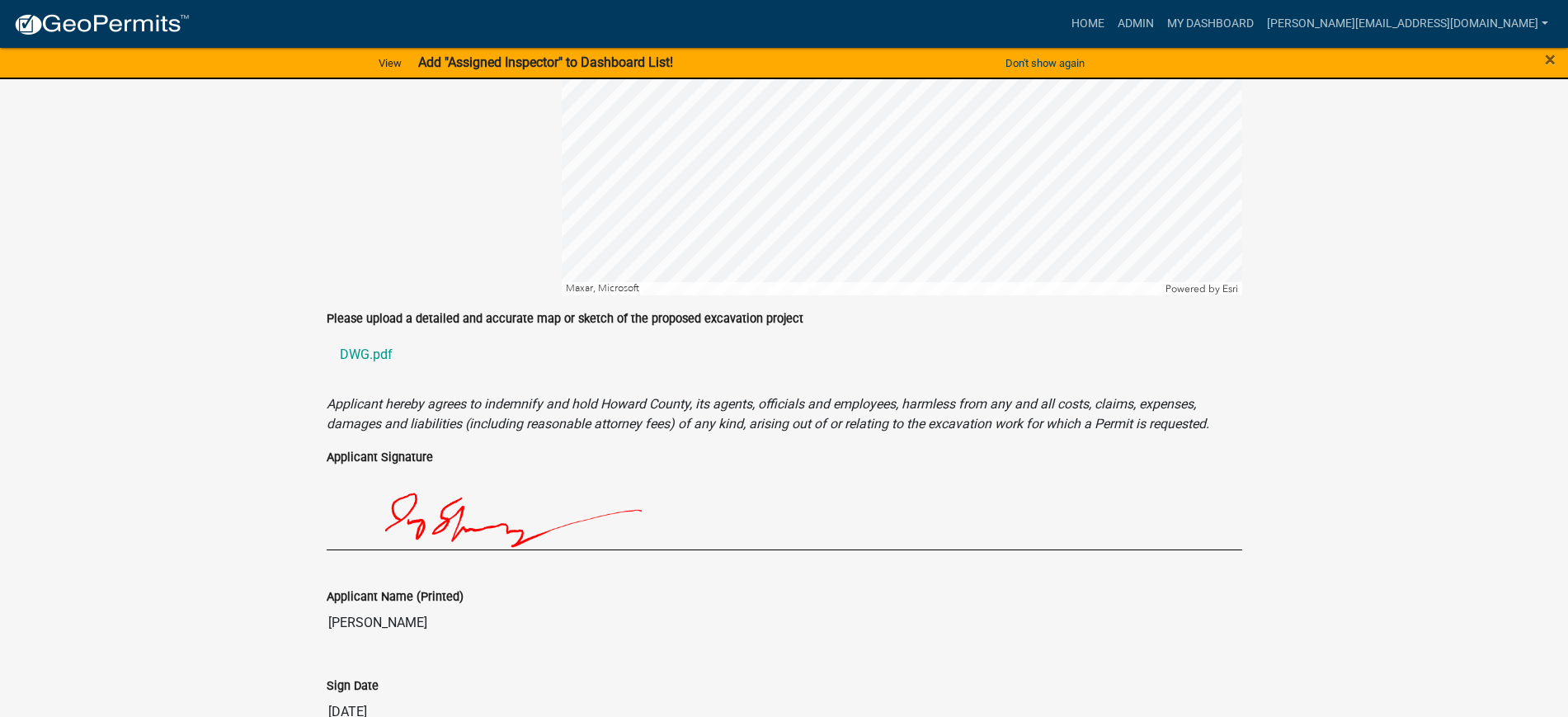
scroll to position [1856, 0]
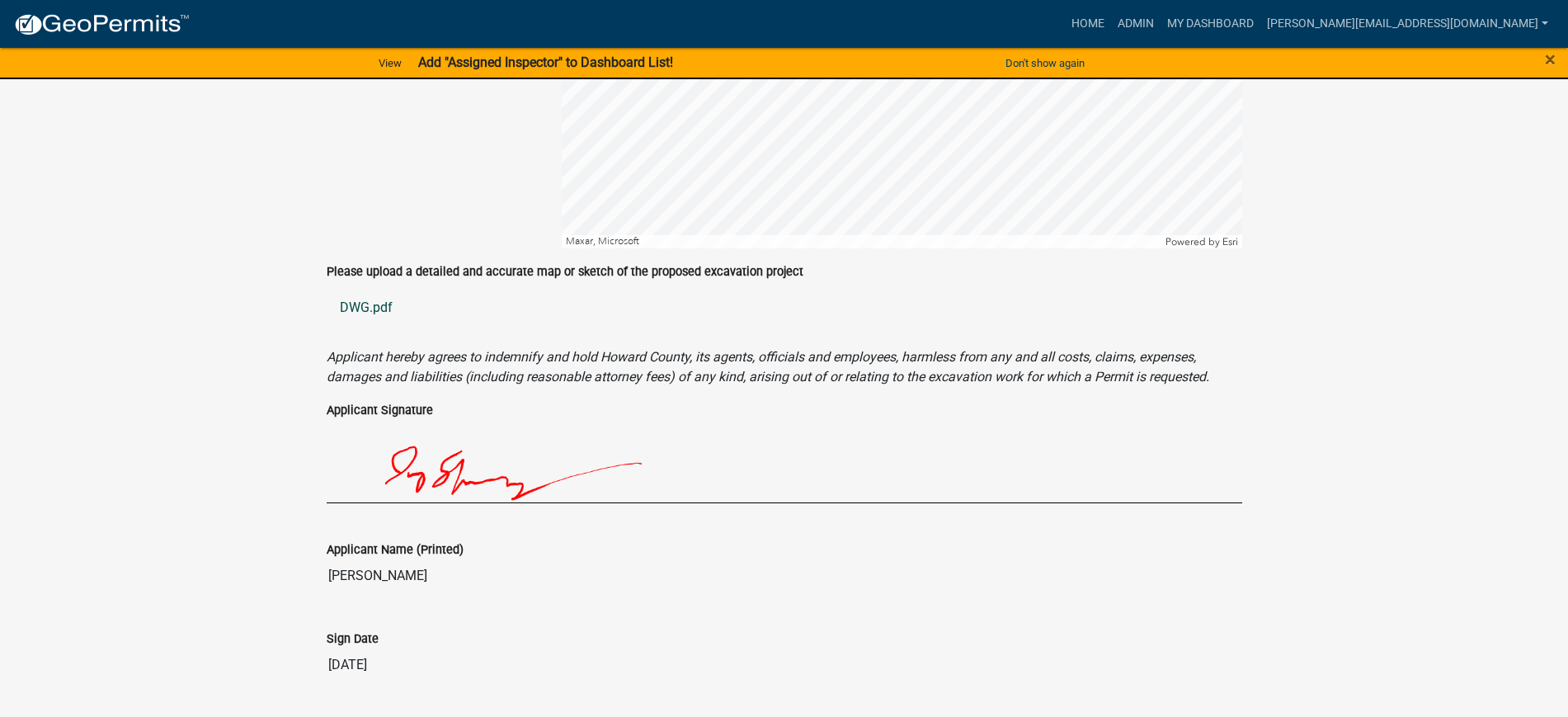
click at [363, 309] on link "DWG.pdf" at bounding box center [785, 308] width 916 height 40
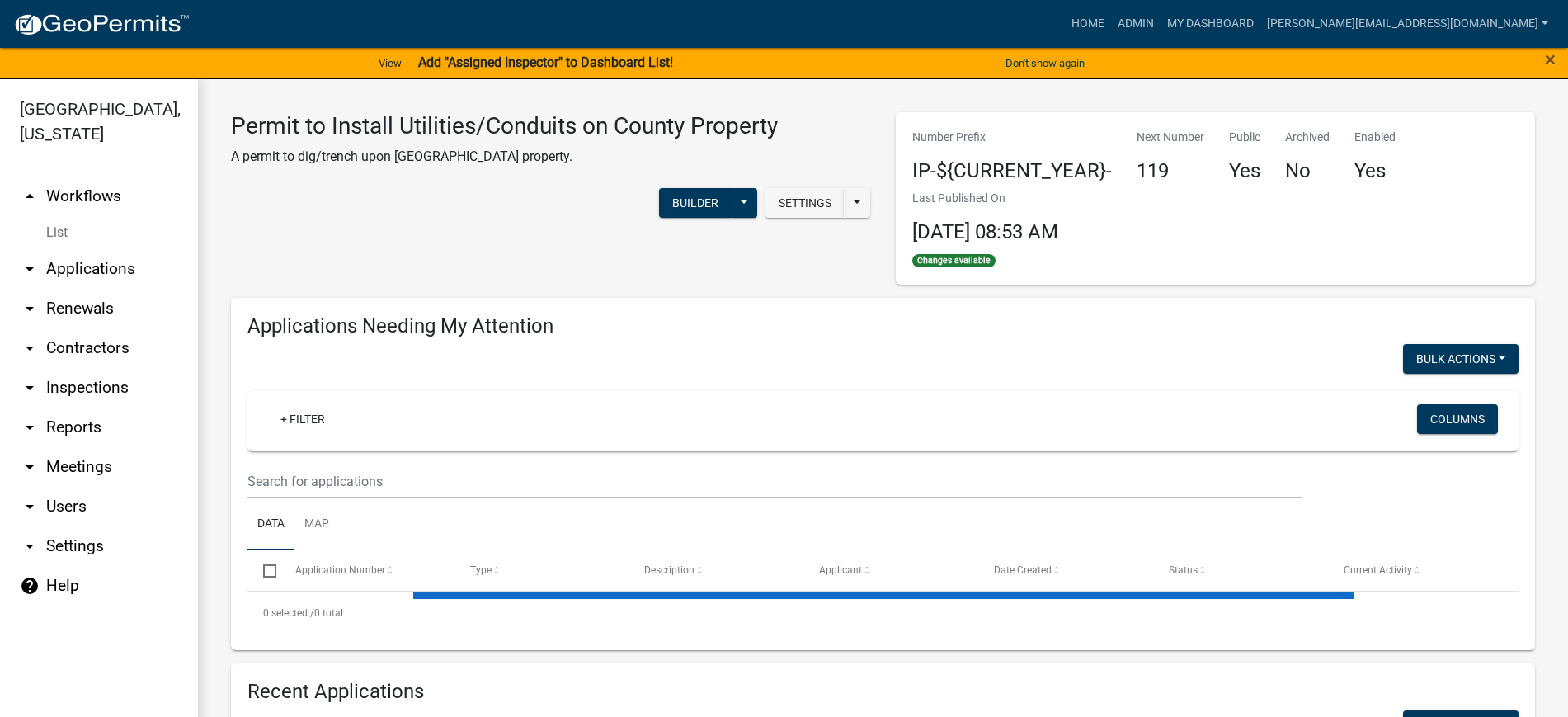
select select "2: 50"
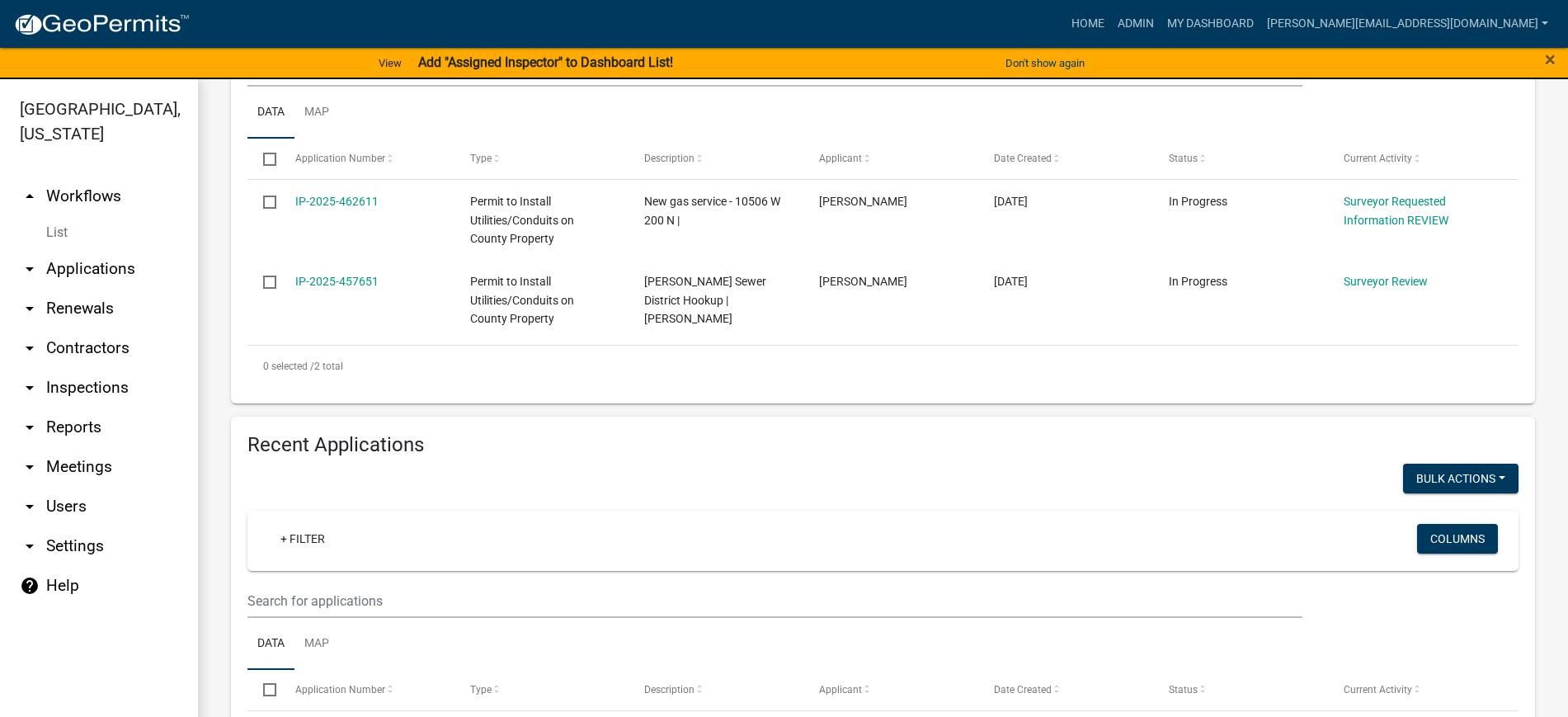
scroll to position [515, 0]
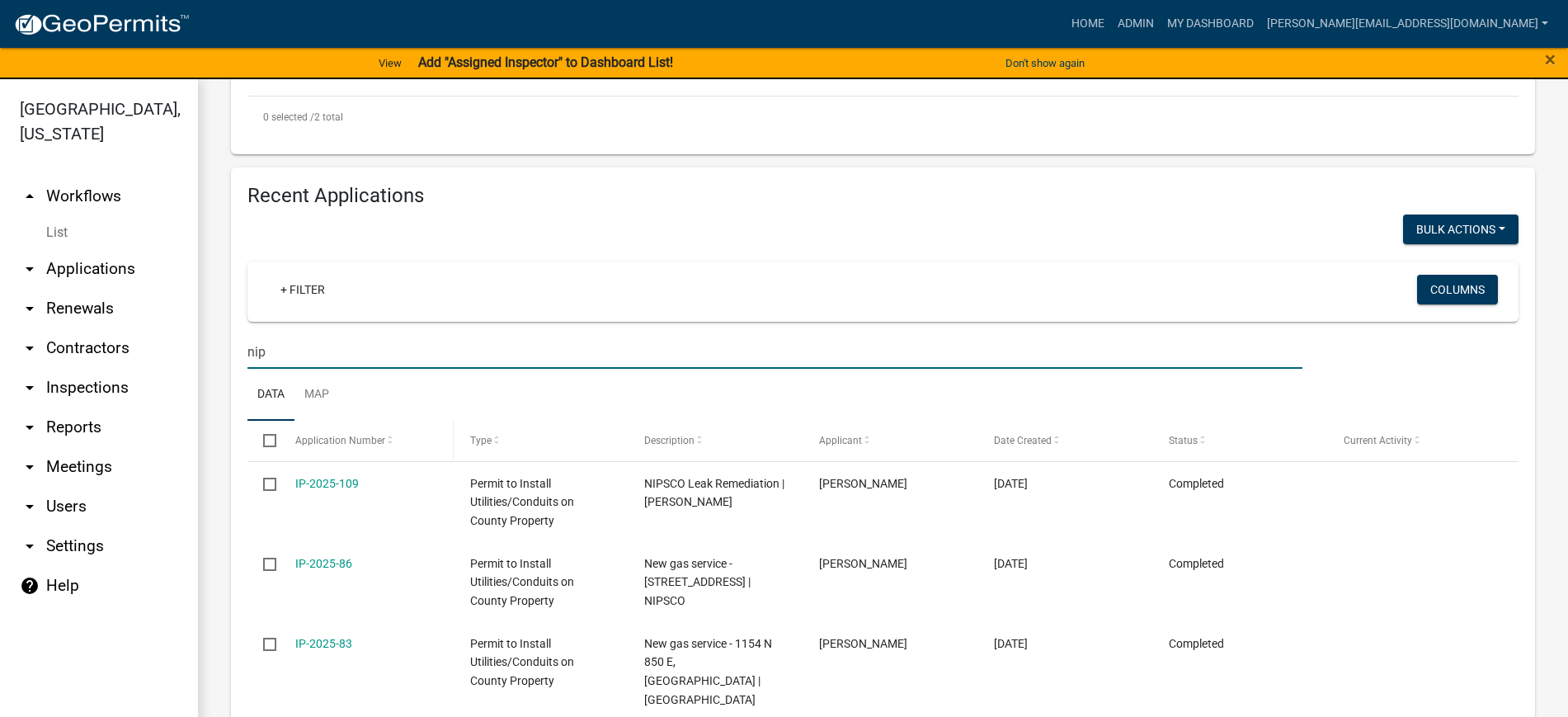
scroll to position [722, 0]
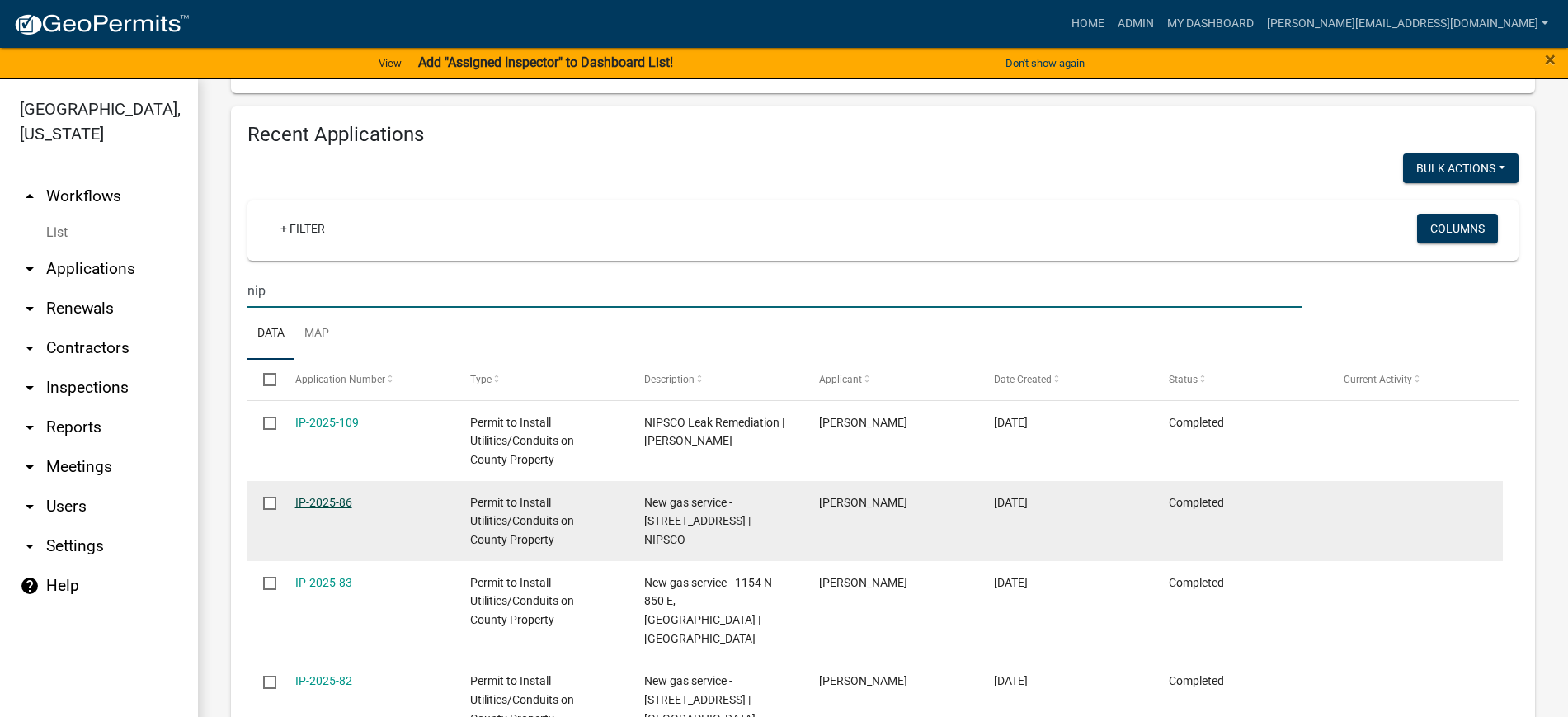
type input "nip"
click at [338, 496] on link "IP-2025-86" at bounding box center [324, 502] width 57 height 14
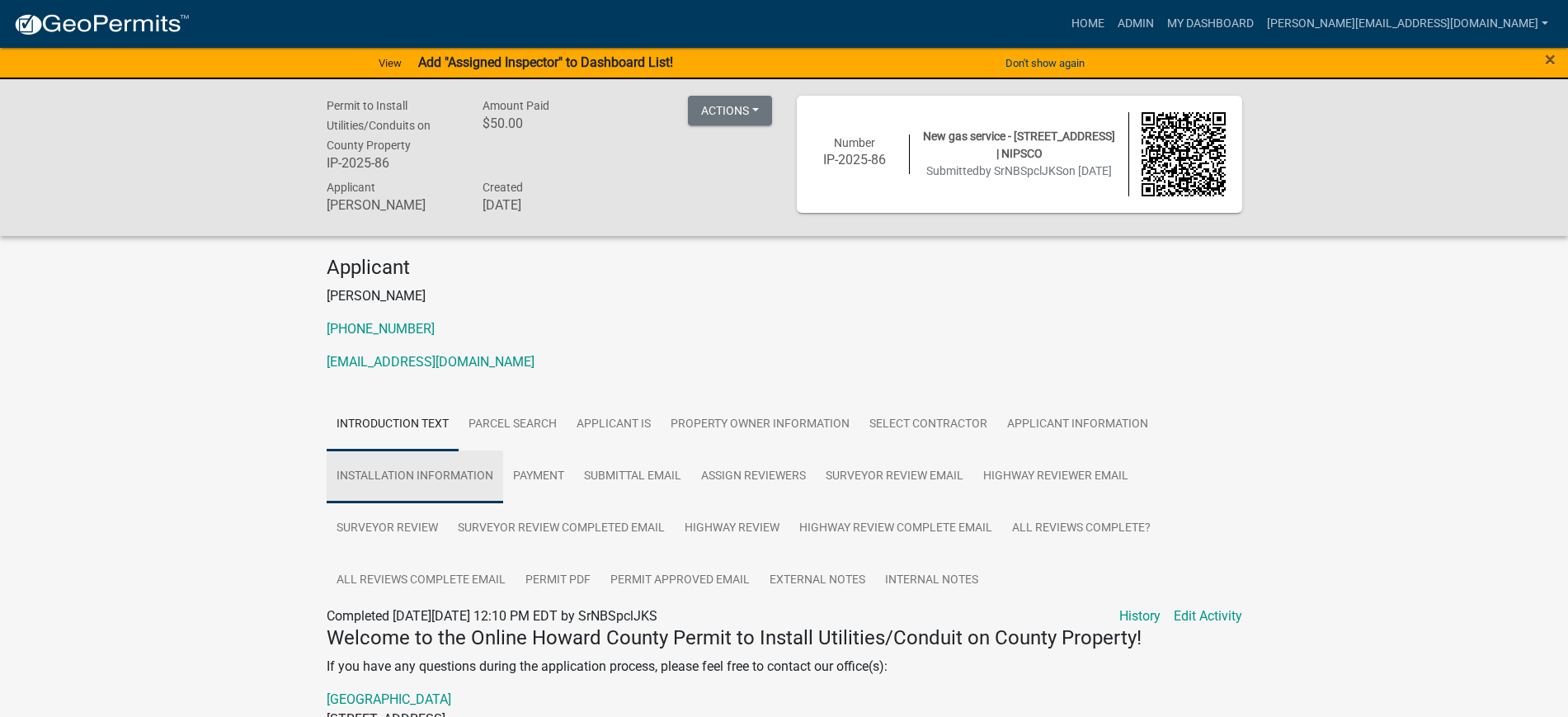
click at [429, 474] on link "Installation Information" at bounding box center [415, 476] width 177 height 53
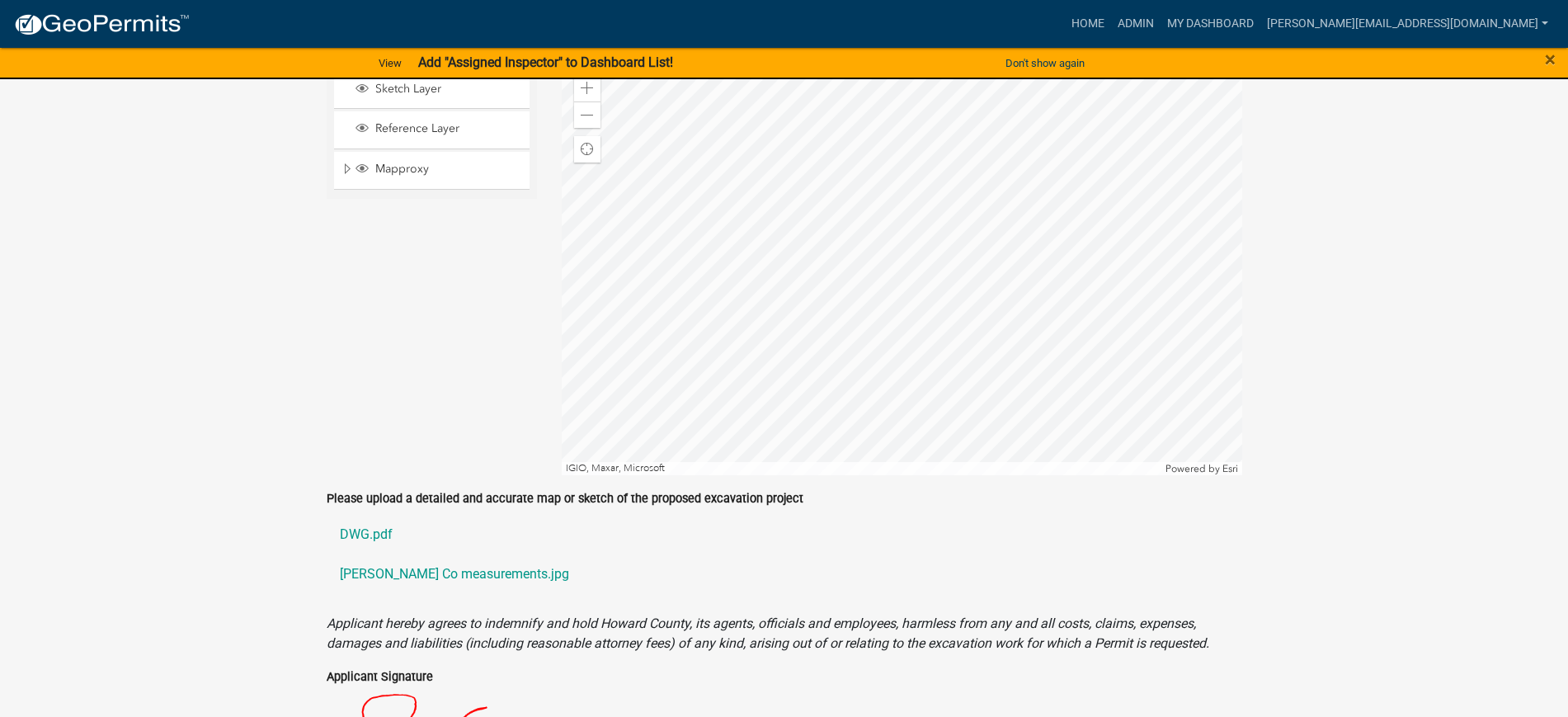
scroll to position [1547, 0]
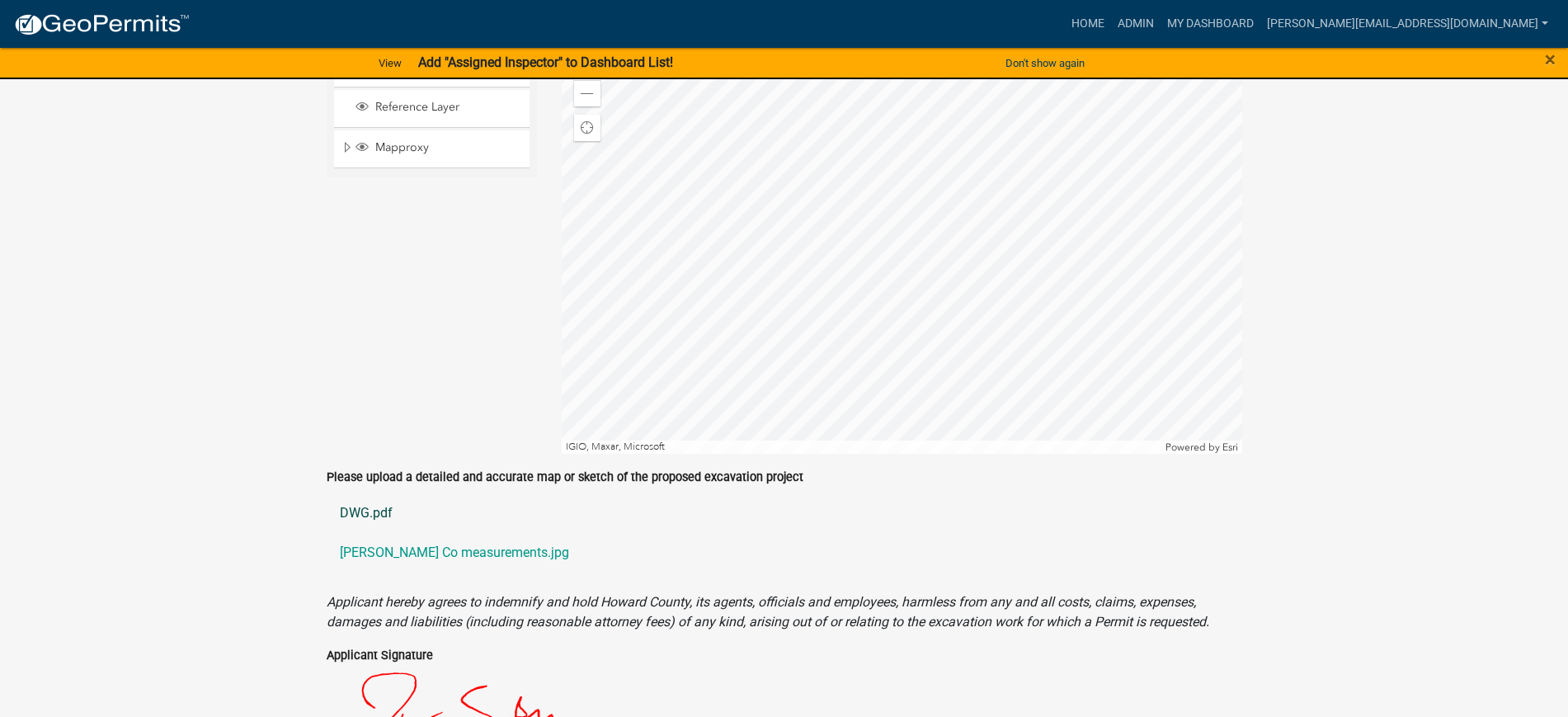
click at [360, 513] on link "DWG.pdf" at bounding box center [785, 513] width 916 height 40
